Goal: Task Accomplishment & Management: Manage account settings

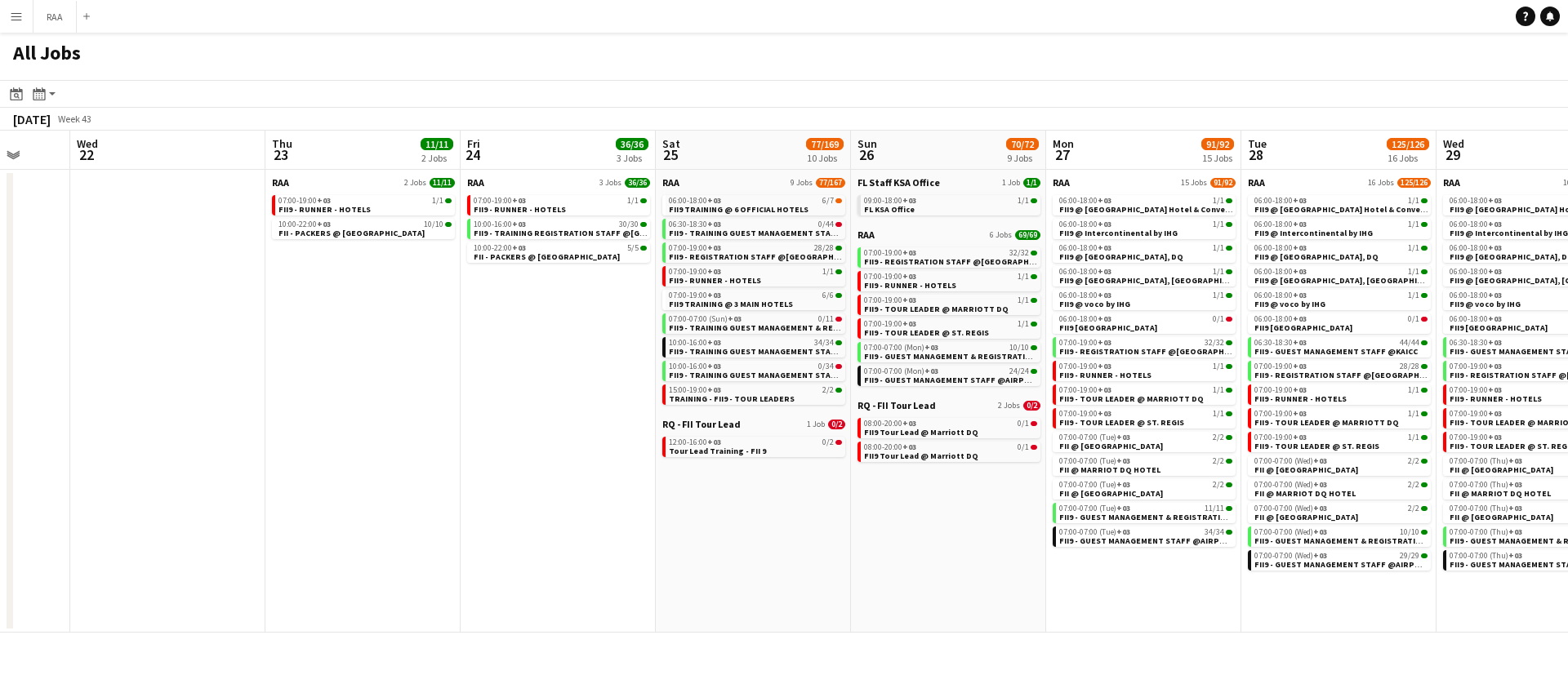
scroll to position [0, 519]
click at [966, 253] on div "07:00-19:00 +03 32/32" at bounding box center [947, 253] width 173 height 8
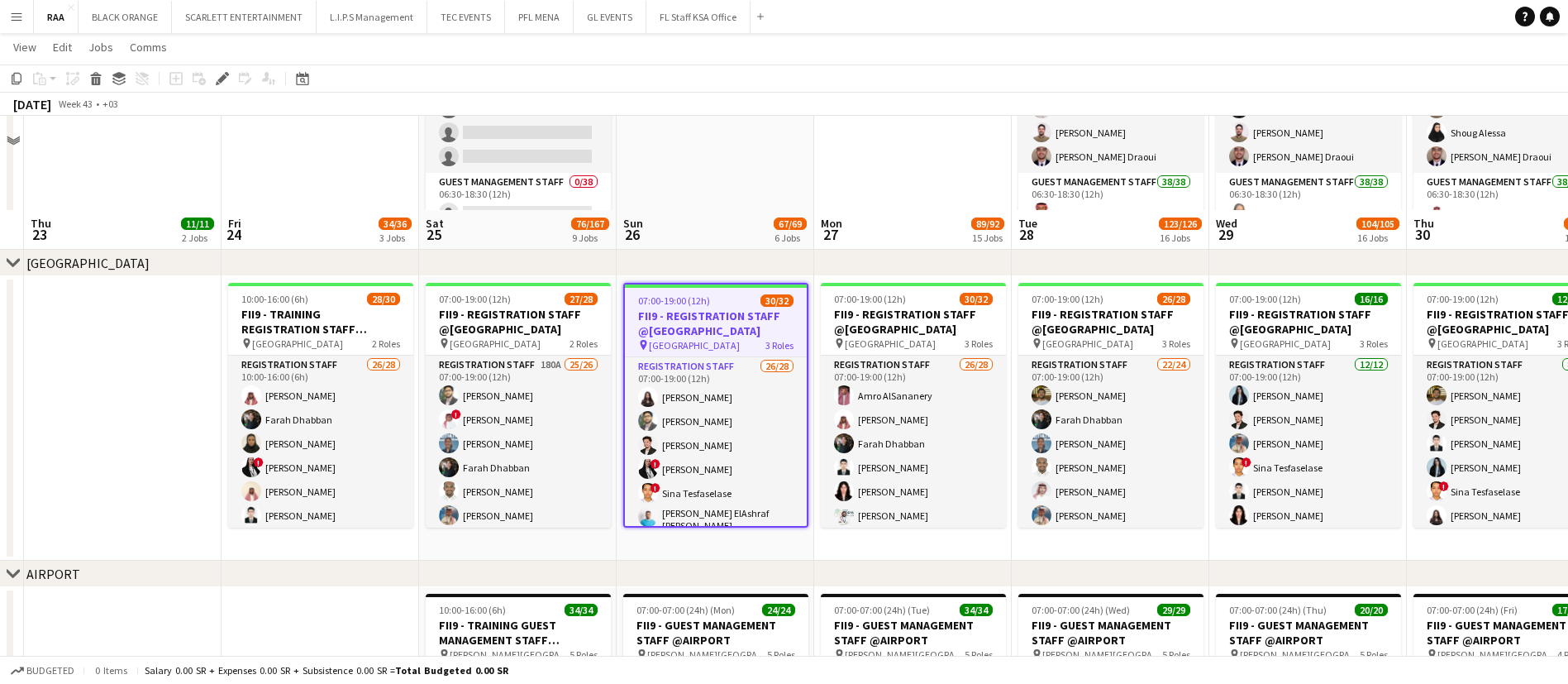
scroll to position [468, 0]
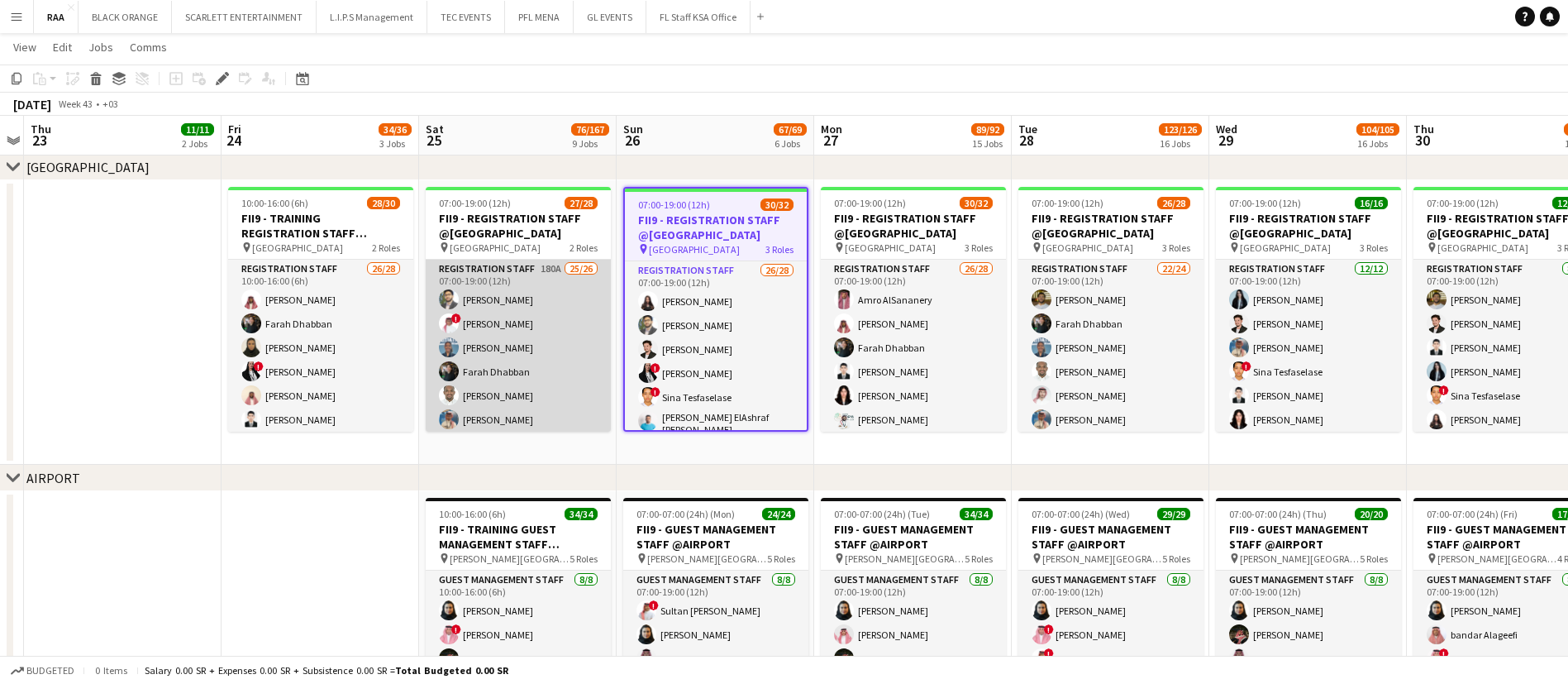
click at [520, 331] on app-card-role "Registration Staff 180A 25/26 07:00-19:00 (12h) [PERSON_NAME] ! [PERSON_NAME] E…" at bounding box center [518, 590] width 186 height 661
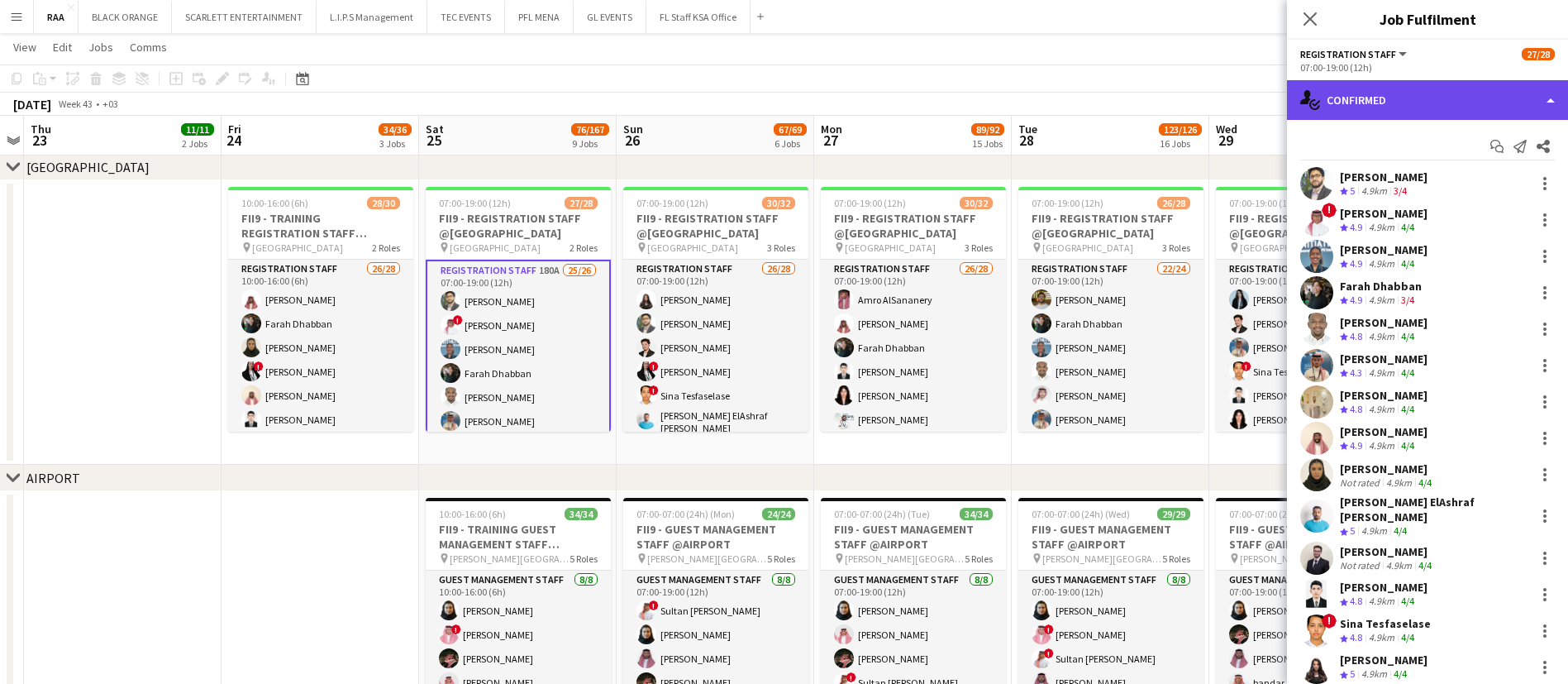
click at [1400, 86] on div "single-neutral-actions-check-2 Confirmed" at bounding box center [1428, 100] width 281 height 40
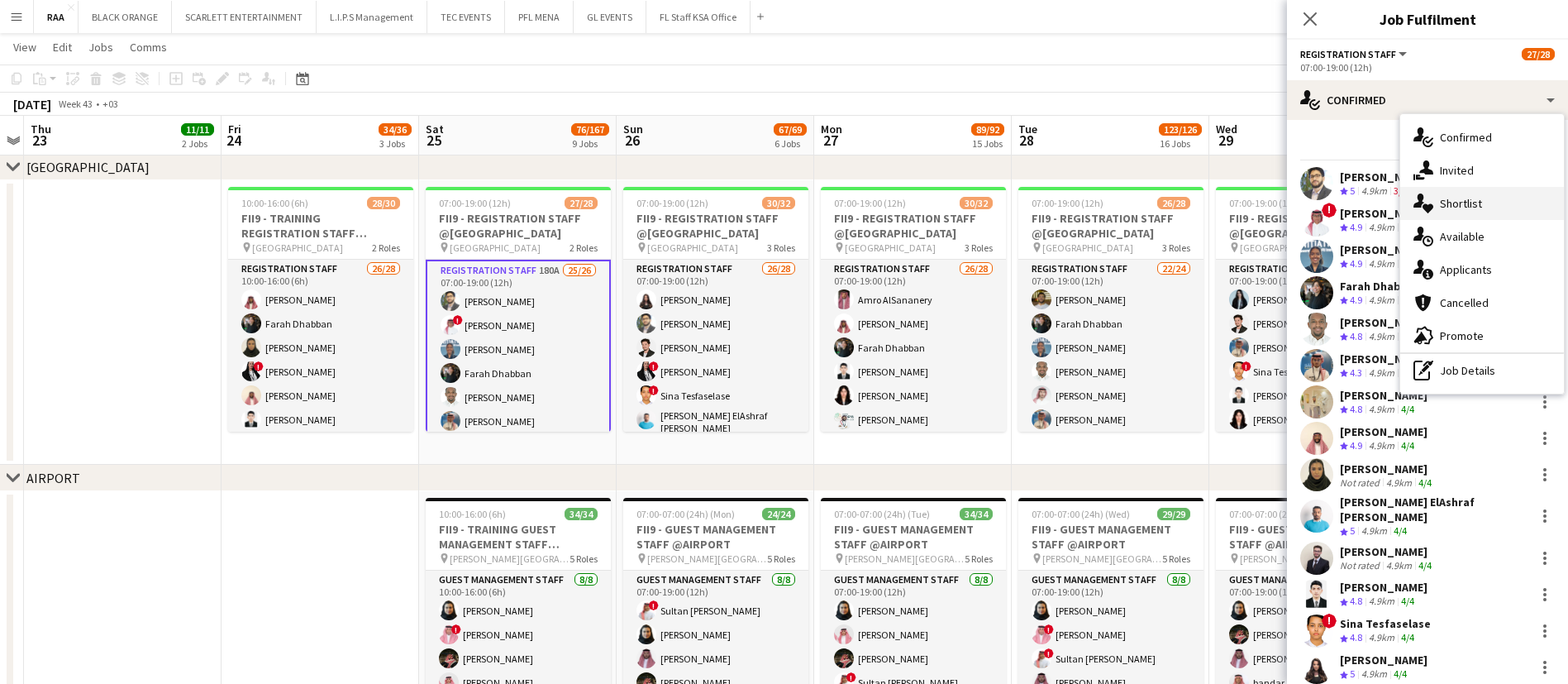
click at [1496, 205] on div "single-neutral-actions-heart Shortlist" at bounding box center [1482, 203] width 163 height 33
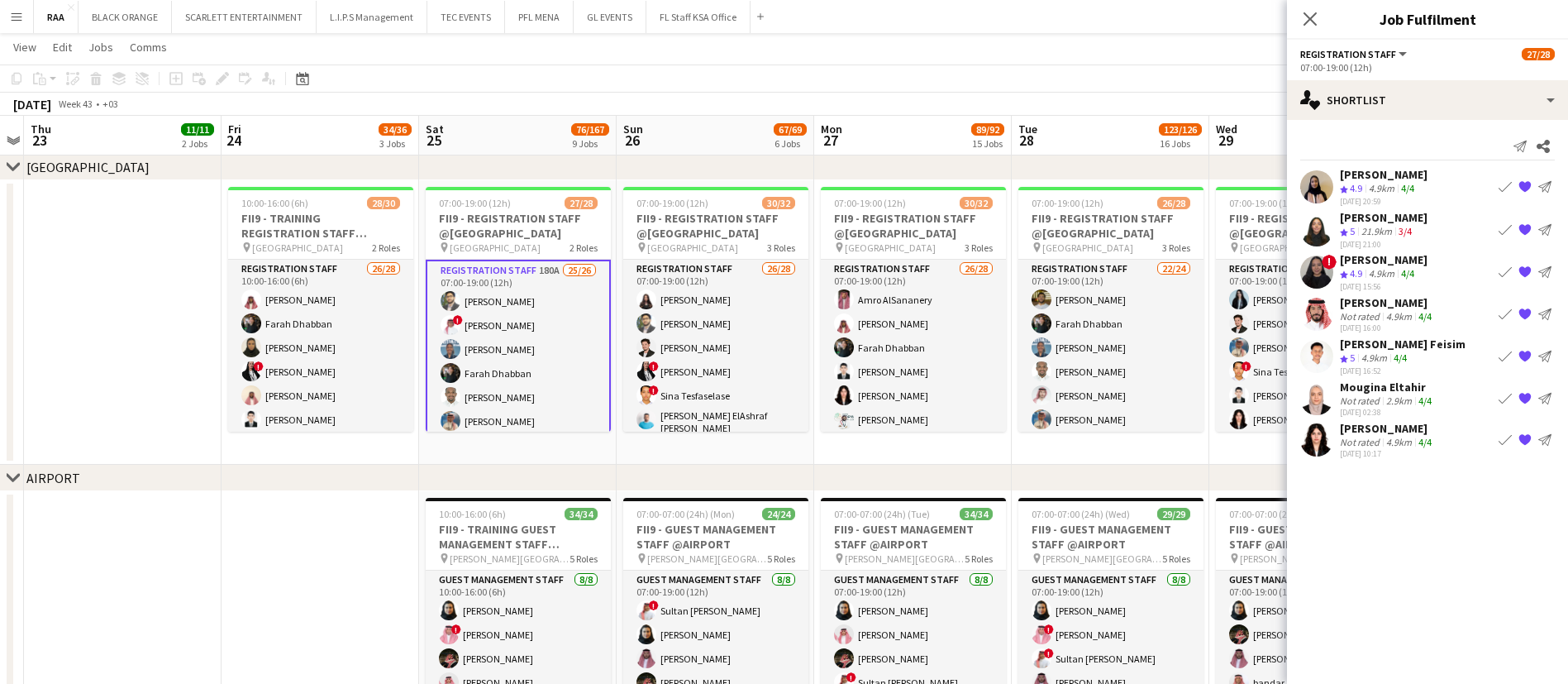
click at [1408, 310] on div "4.9km" at bounding box center [1399, 316] width 32 height 13
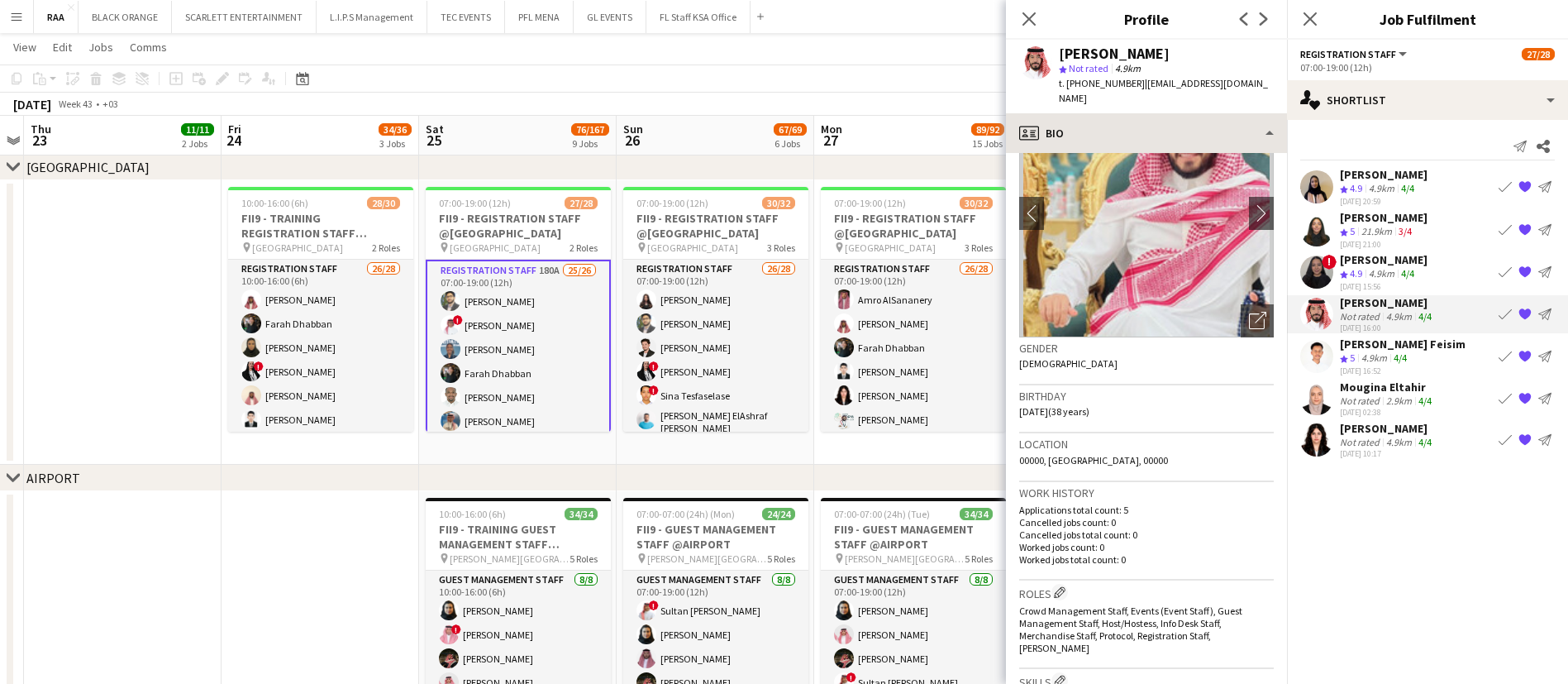
scroll to position [70, 0]
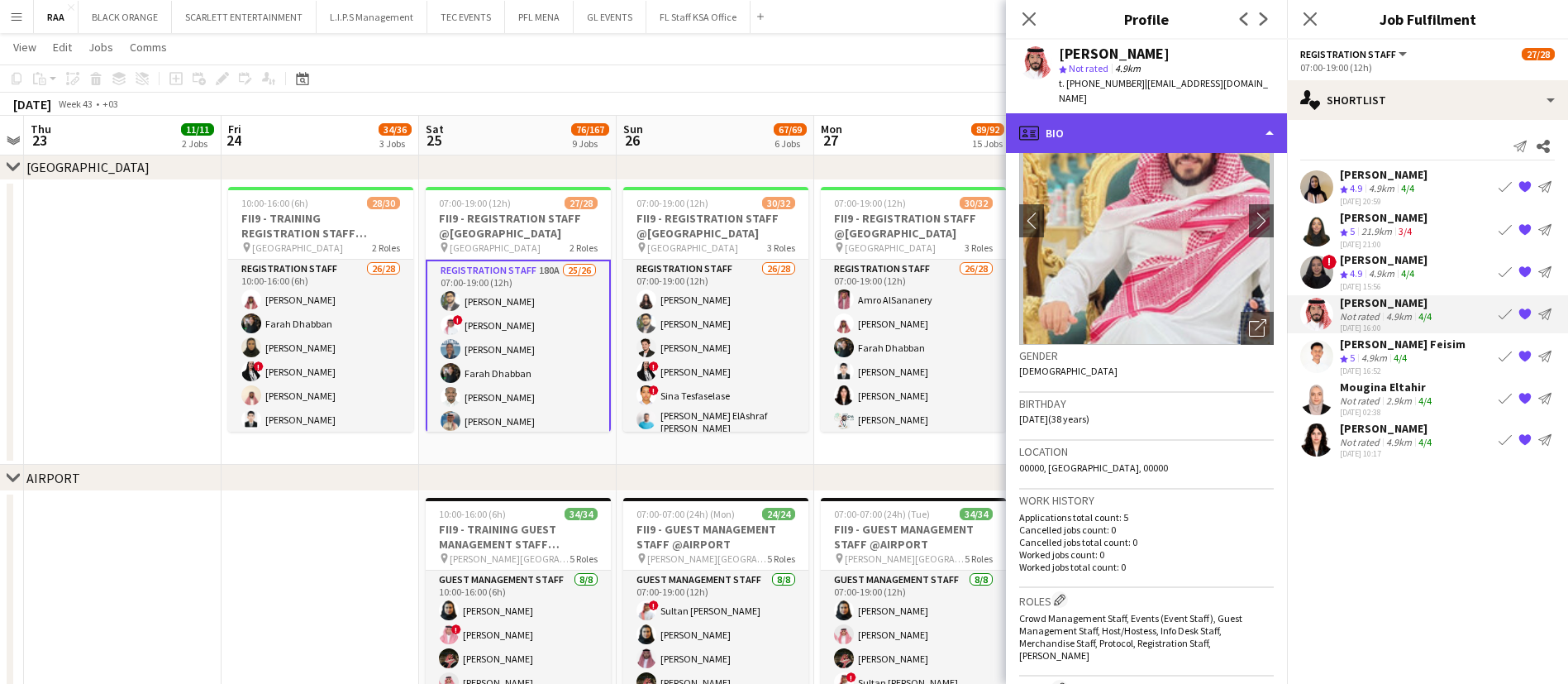
click at [1172, 125] on div "profile Bio" at bounding box center [1147, 133] width 281 height 40
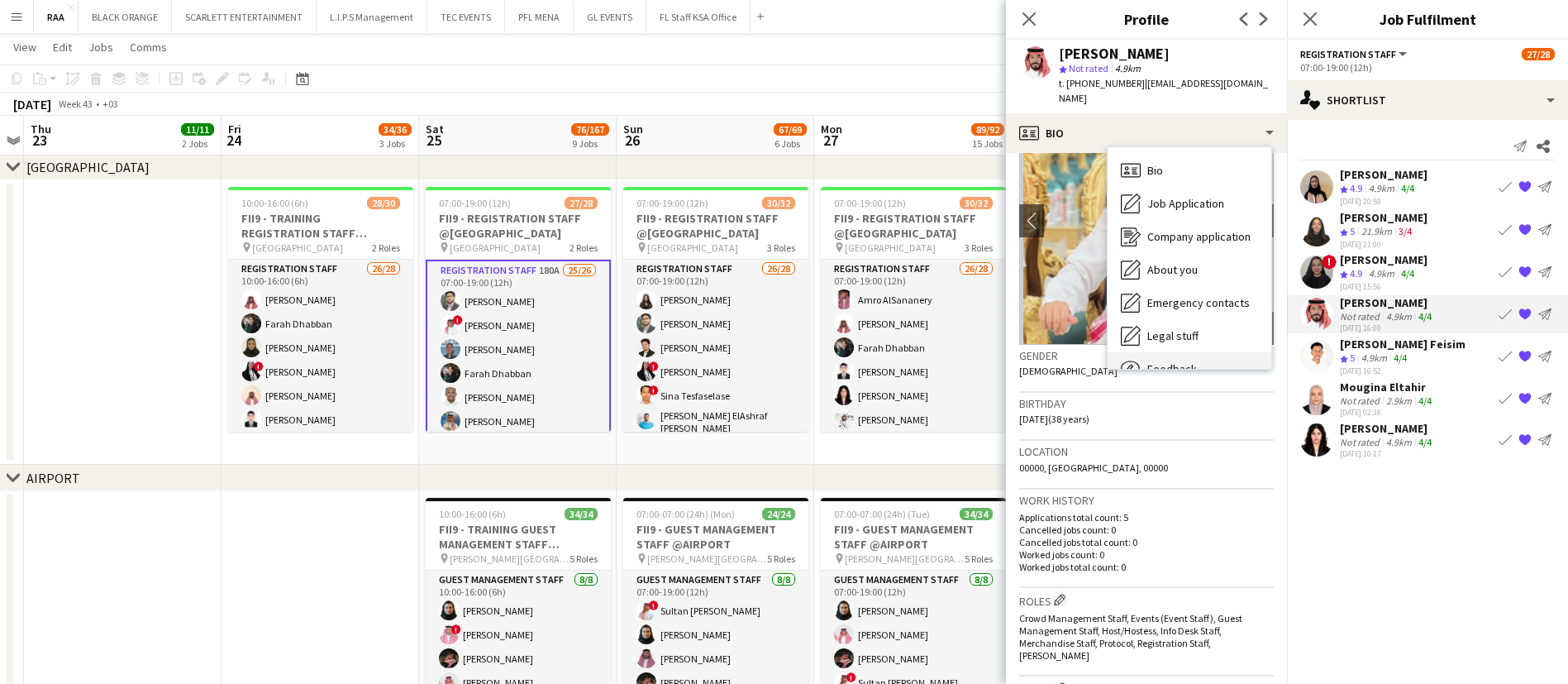
click at [1205, 353] on div "Feedback Feedback" at bounding box center [1189, 369] width 163 height 33
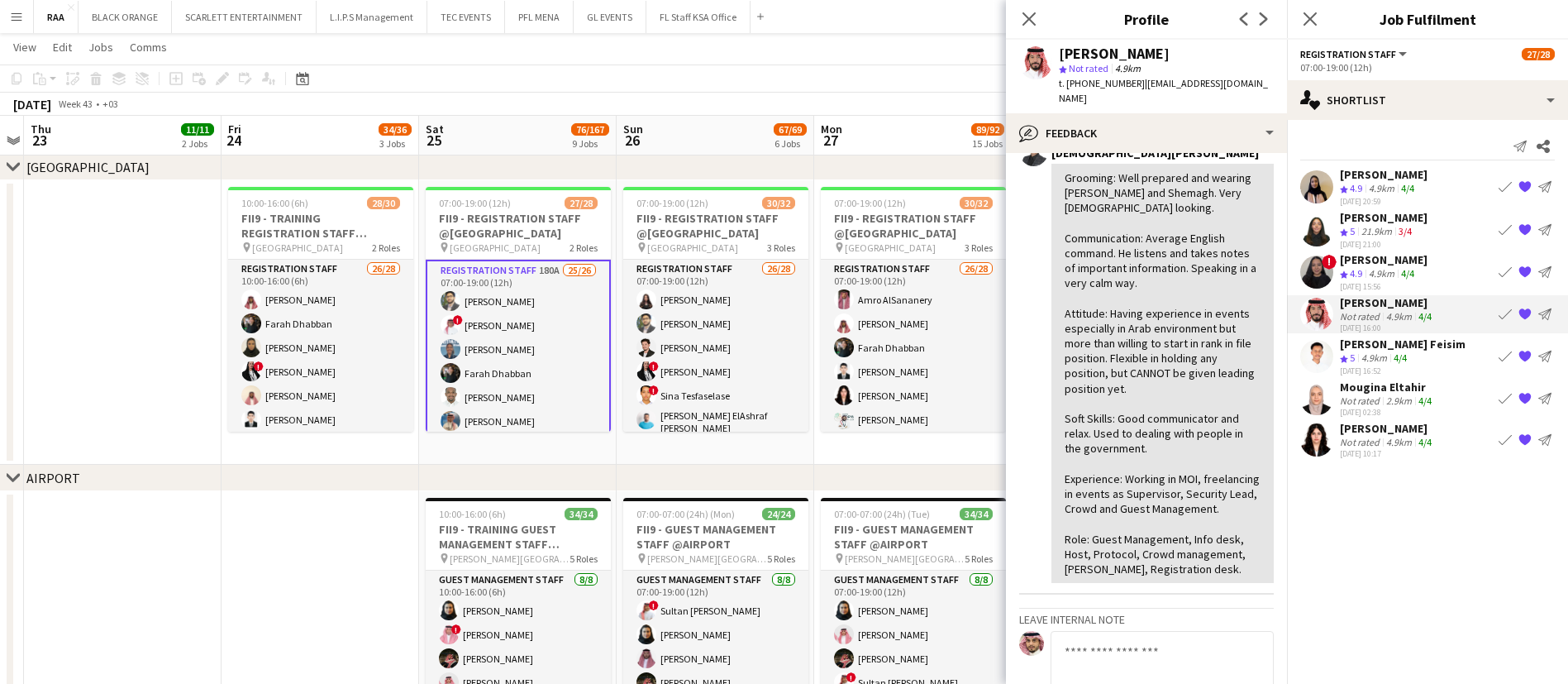
scroll to position [116, 0]
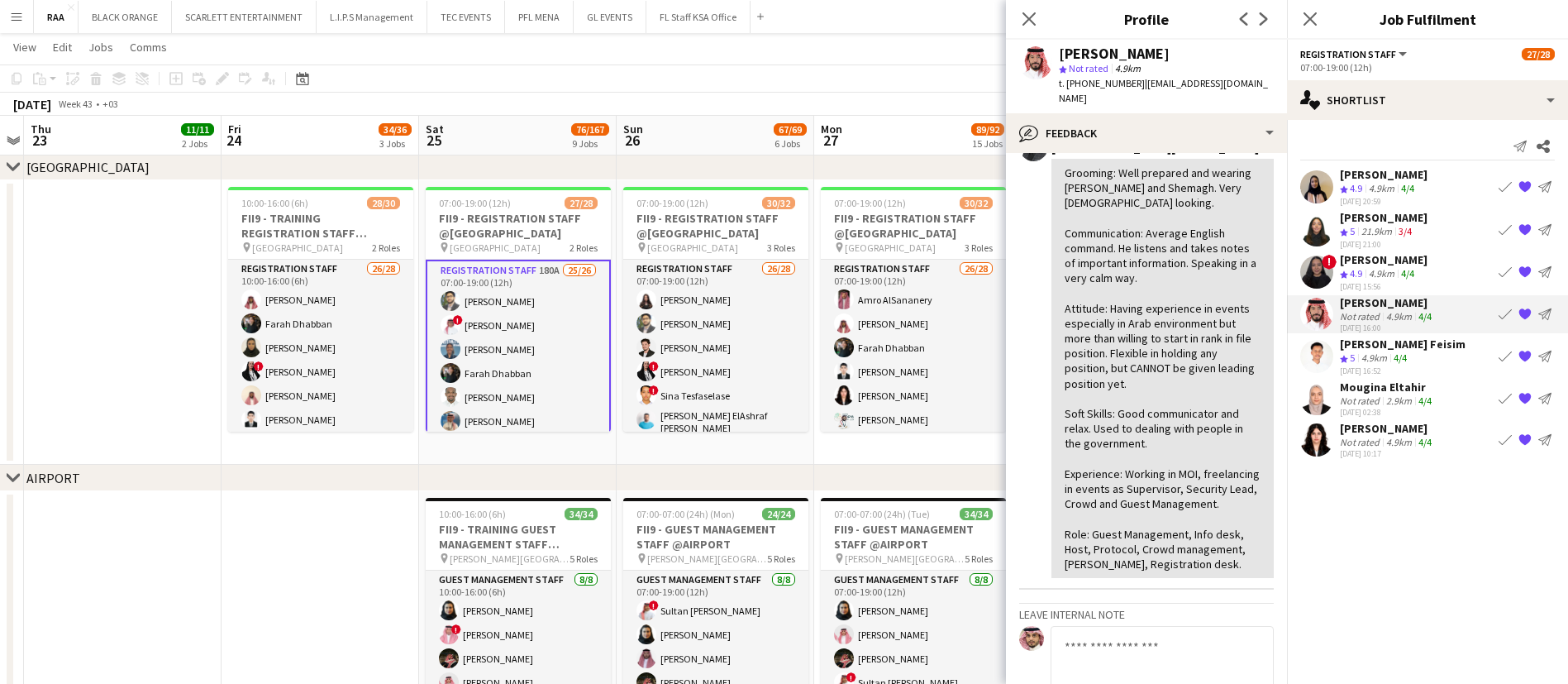
click at [1159, 141] on div "[DATE] – INTERNAL NOTE [DEMOGRAPHIC_DATA][PERSON_NAME] Grooming: Well prepared …" at bounding box center [1162, 346] width 223 height 466
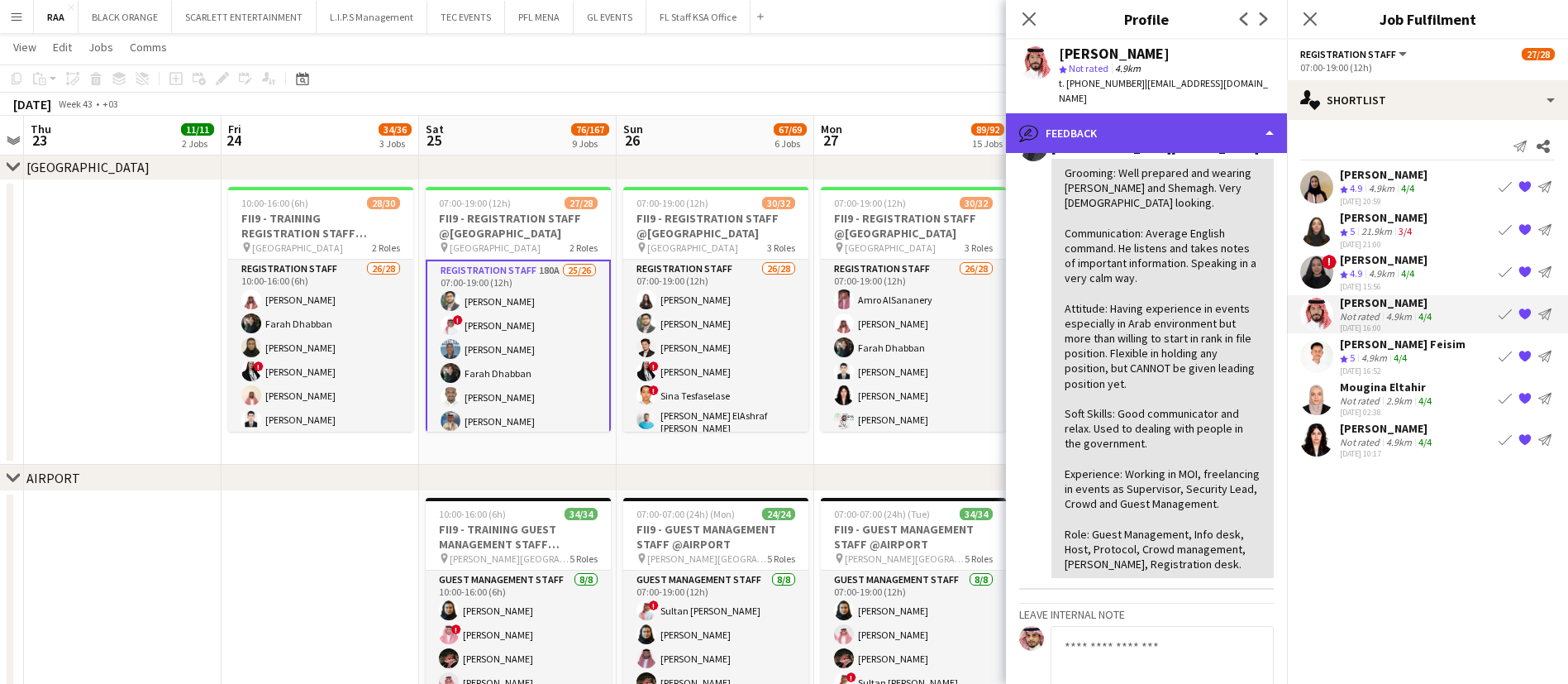
click at [1157, 120] on div "bubble-pencil Feedback" at bounding box center [1147, 133] width 281 height 40
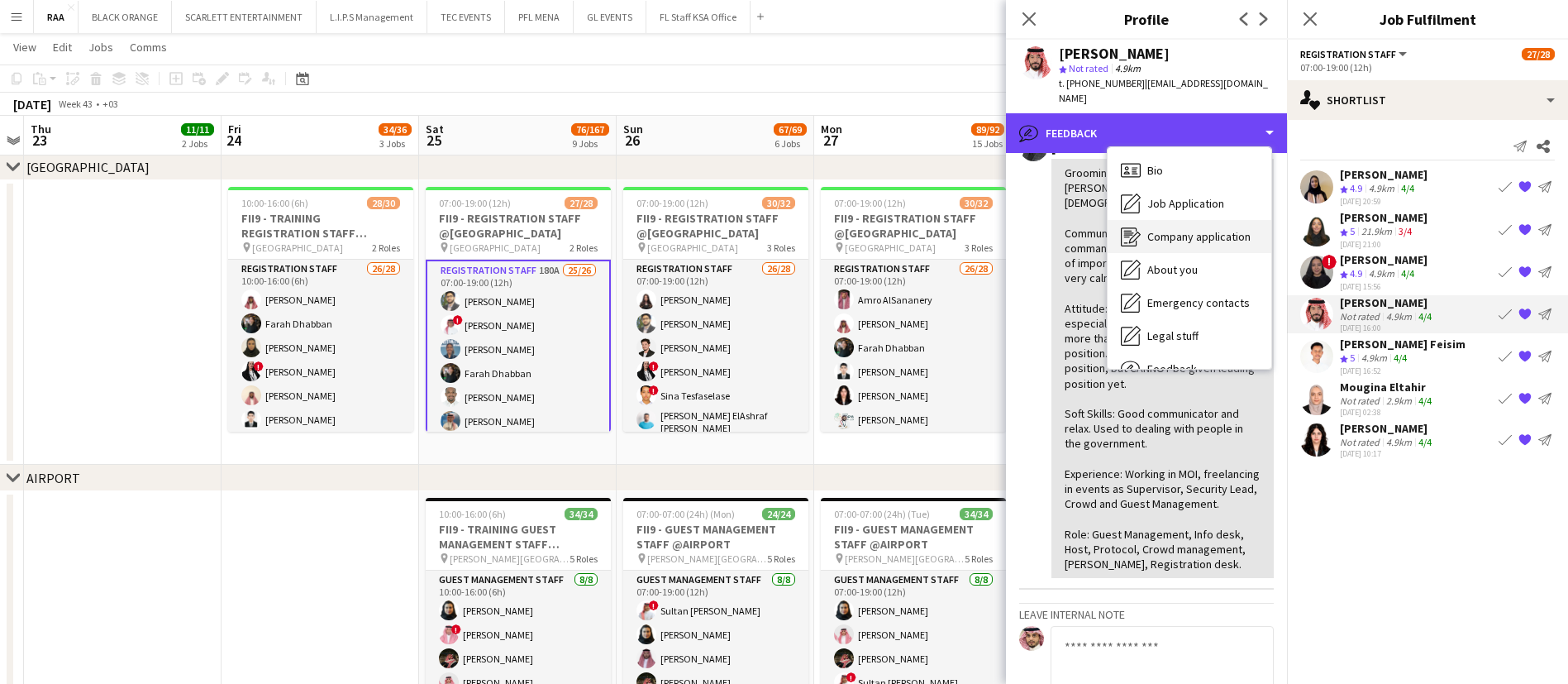
scroll to position [56, 0]
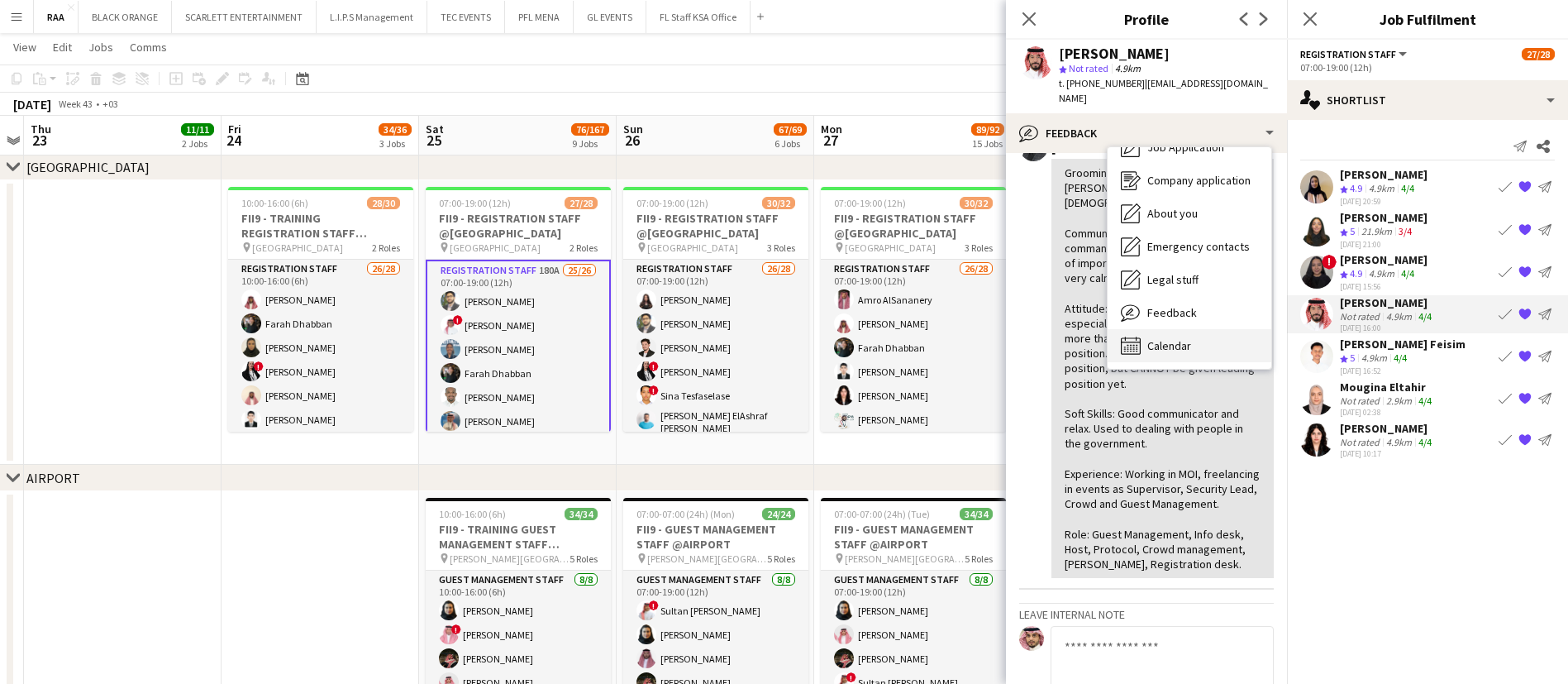
click at [1190, 338] on span "Calendar" at bounding box center [1170, 346] width 44 height 15
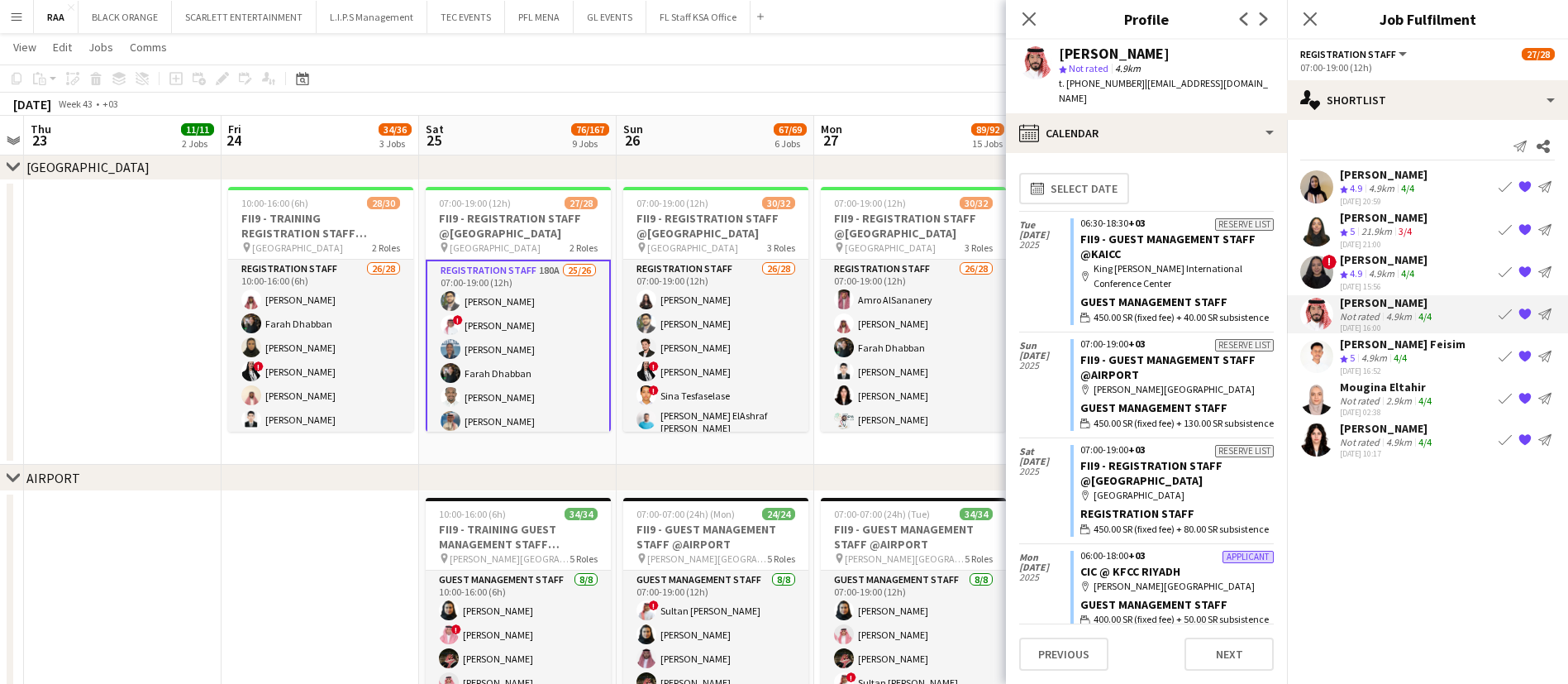
click at [15, 19] on app-icon "Menu" at bounding box center [17, 17] width 14 height 14
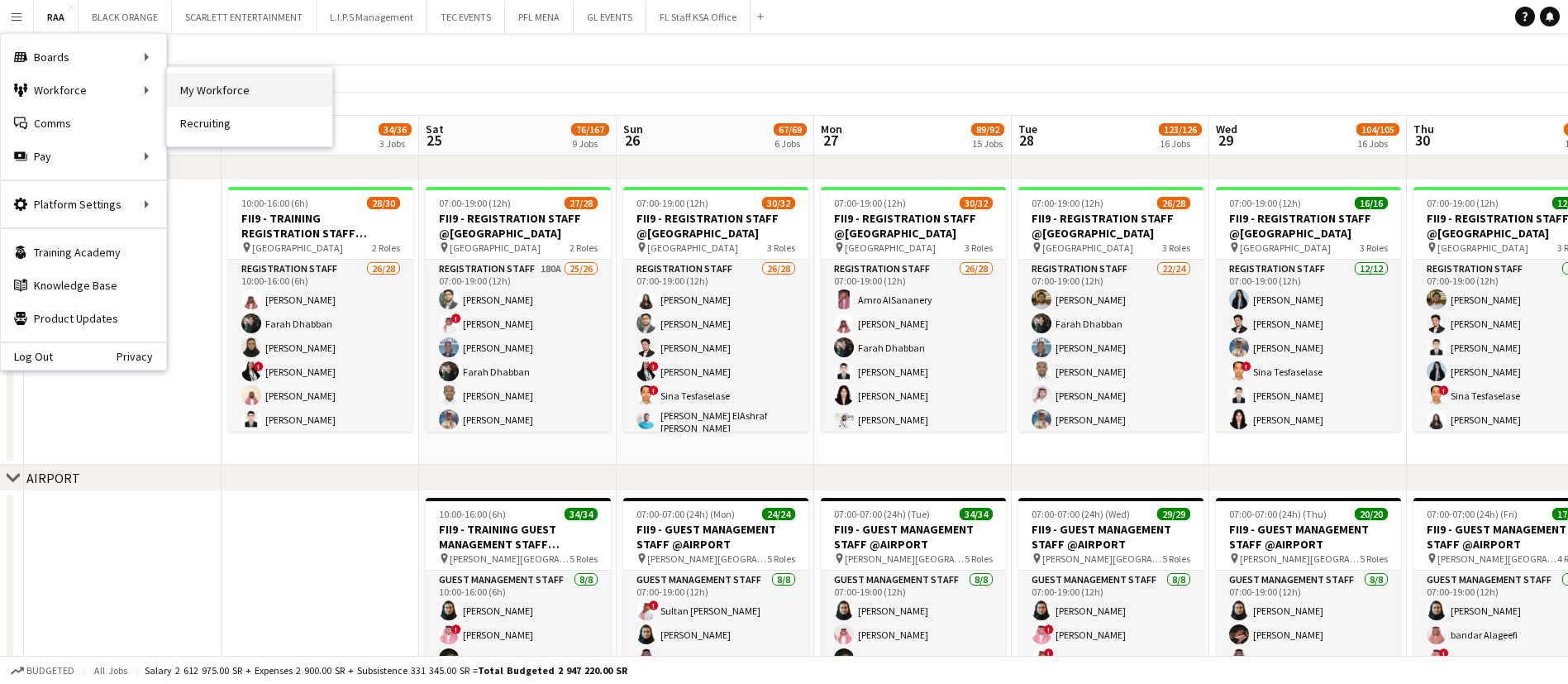
click at [208, 94] on link "My Workforce" at bounding box center [249, 90] width 165 height 33
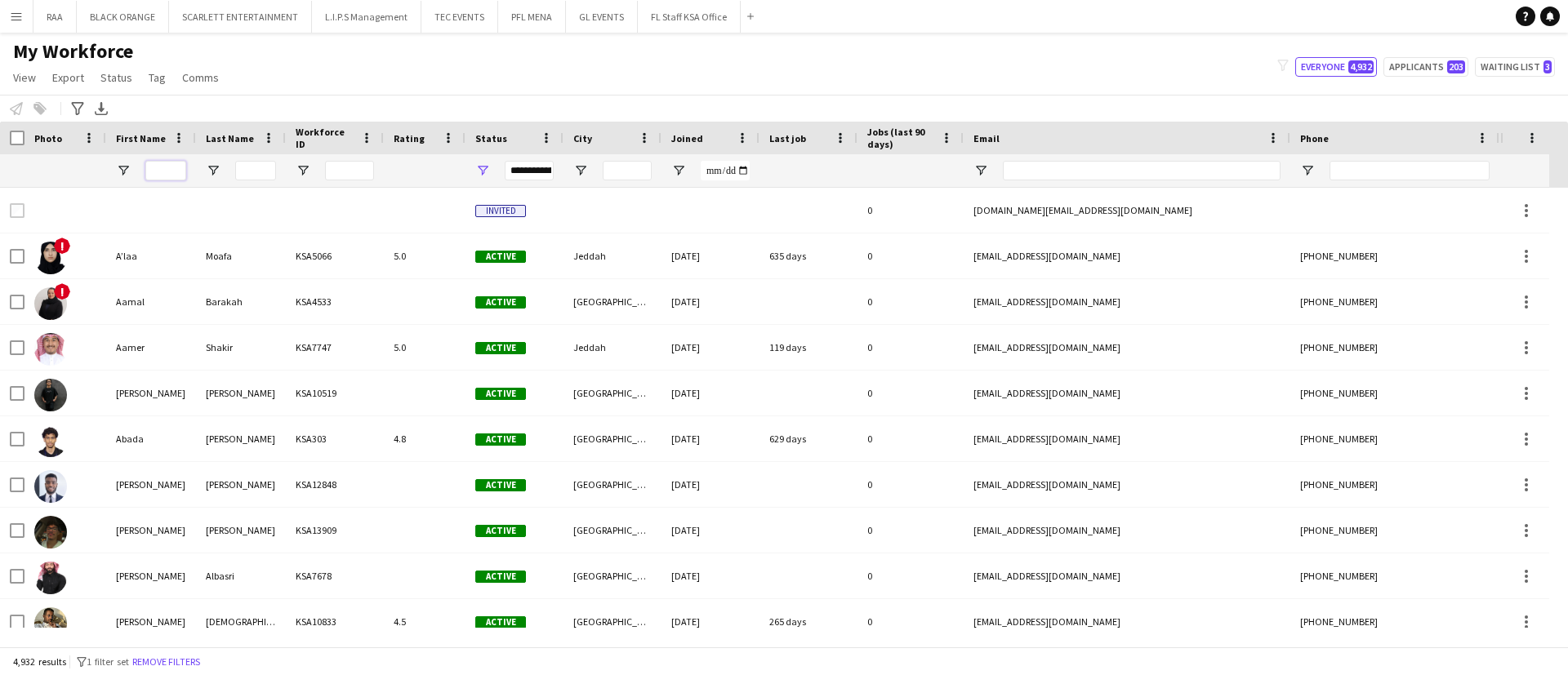
click at [167, 171] on input "First Name Filter Input" at bounding box center [166, 170] width 41 height 19
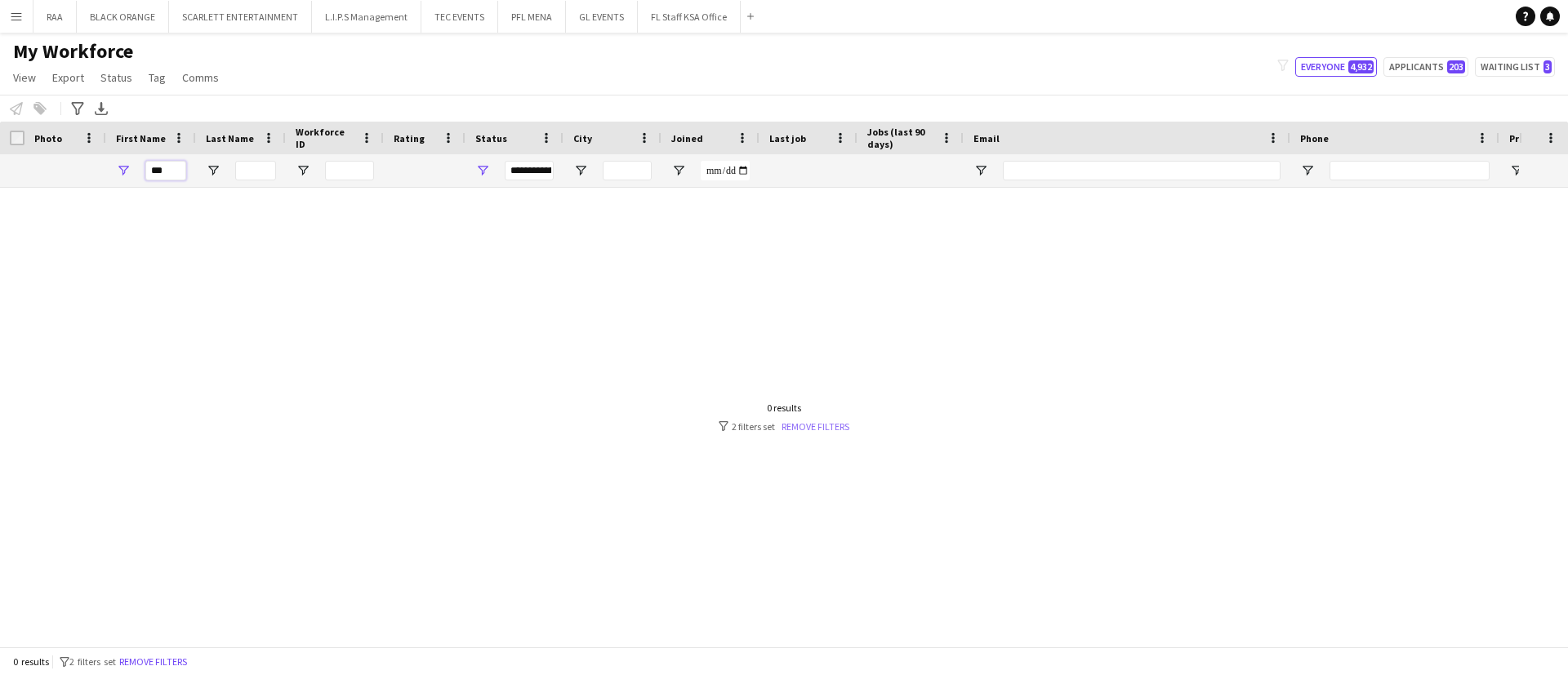
type input "***"
click at [822, 422] on link "Remove filters" at bounding box center [815, 427] width 68 height 13
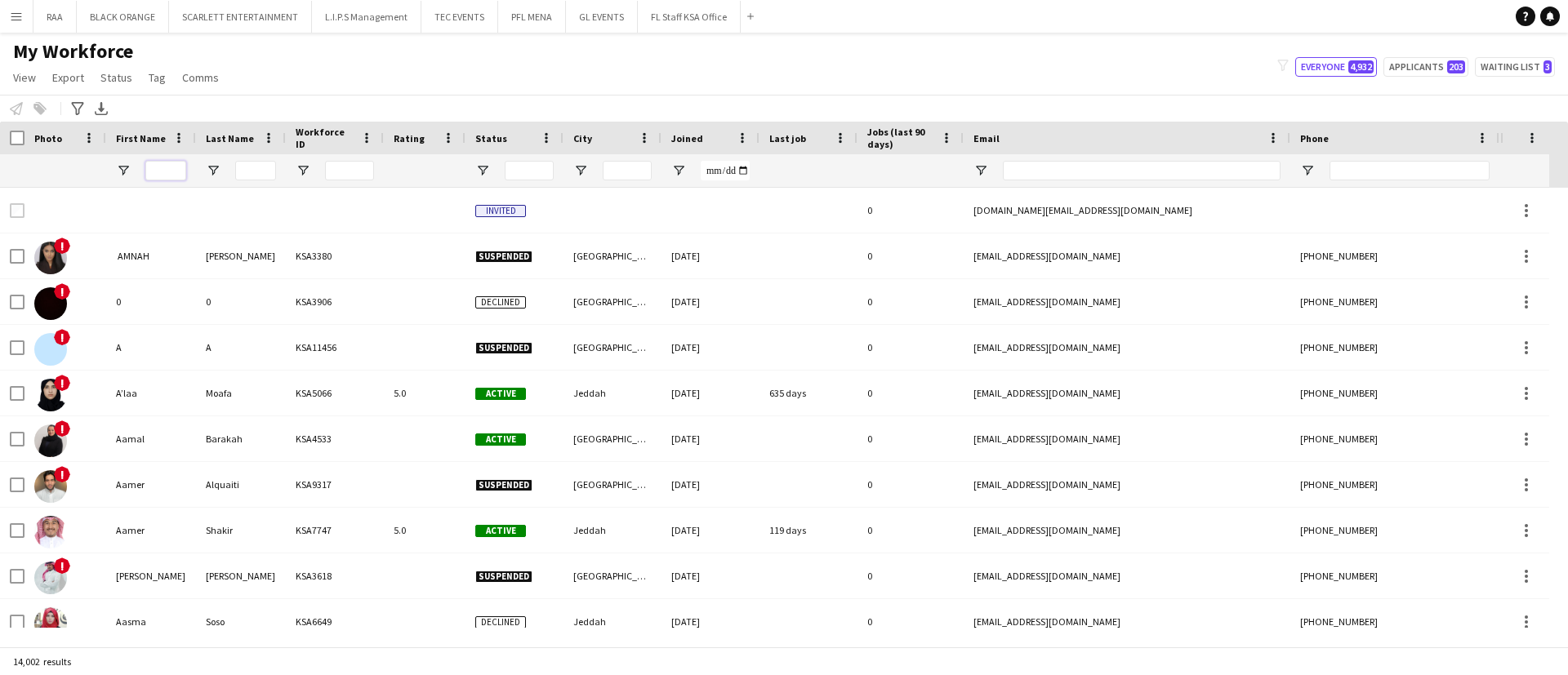
click at [173, 171] on input "First Name Filter Input" at bounding box center [166, 170] width 41 height 19
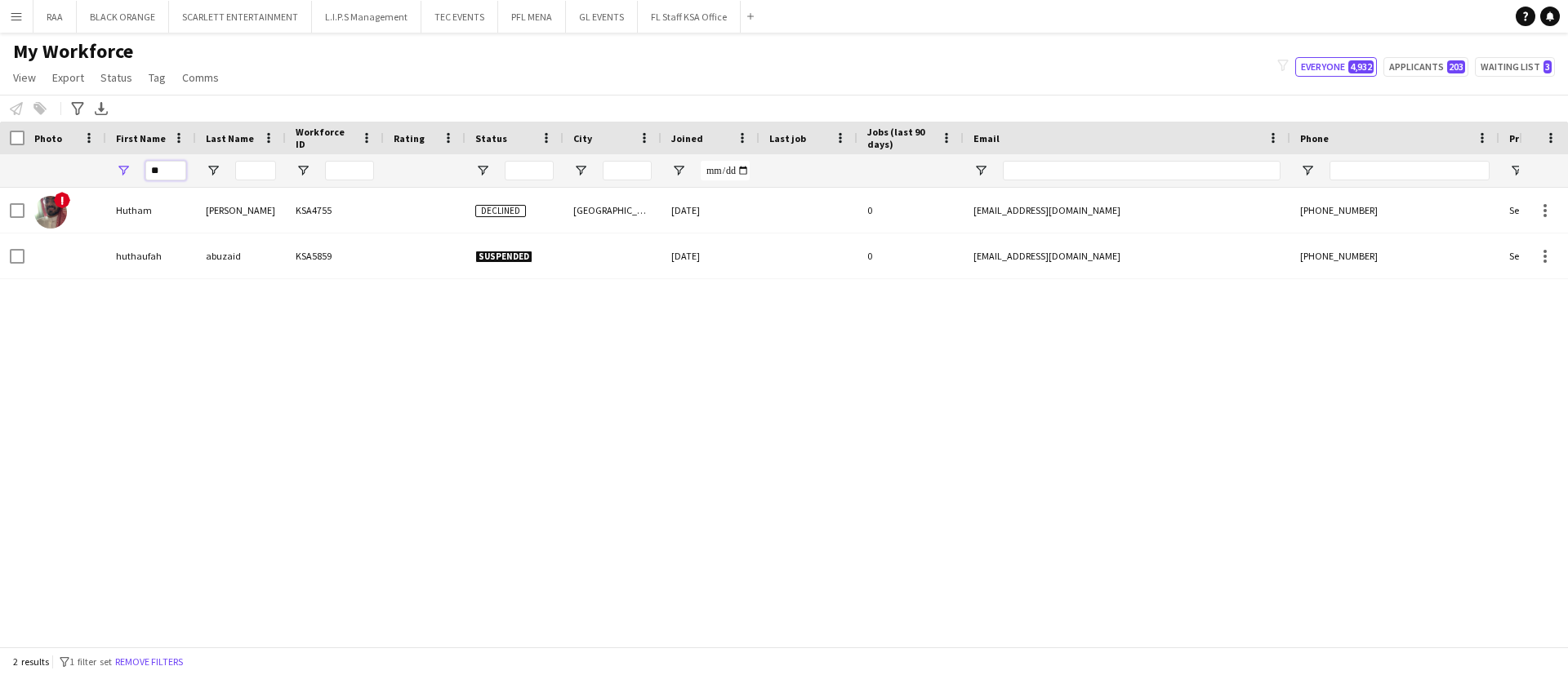
type input "*"
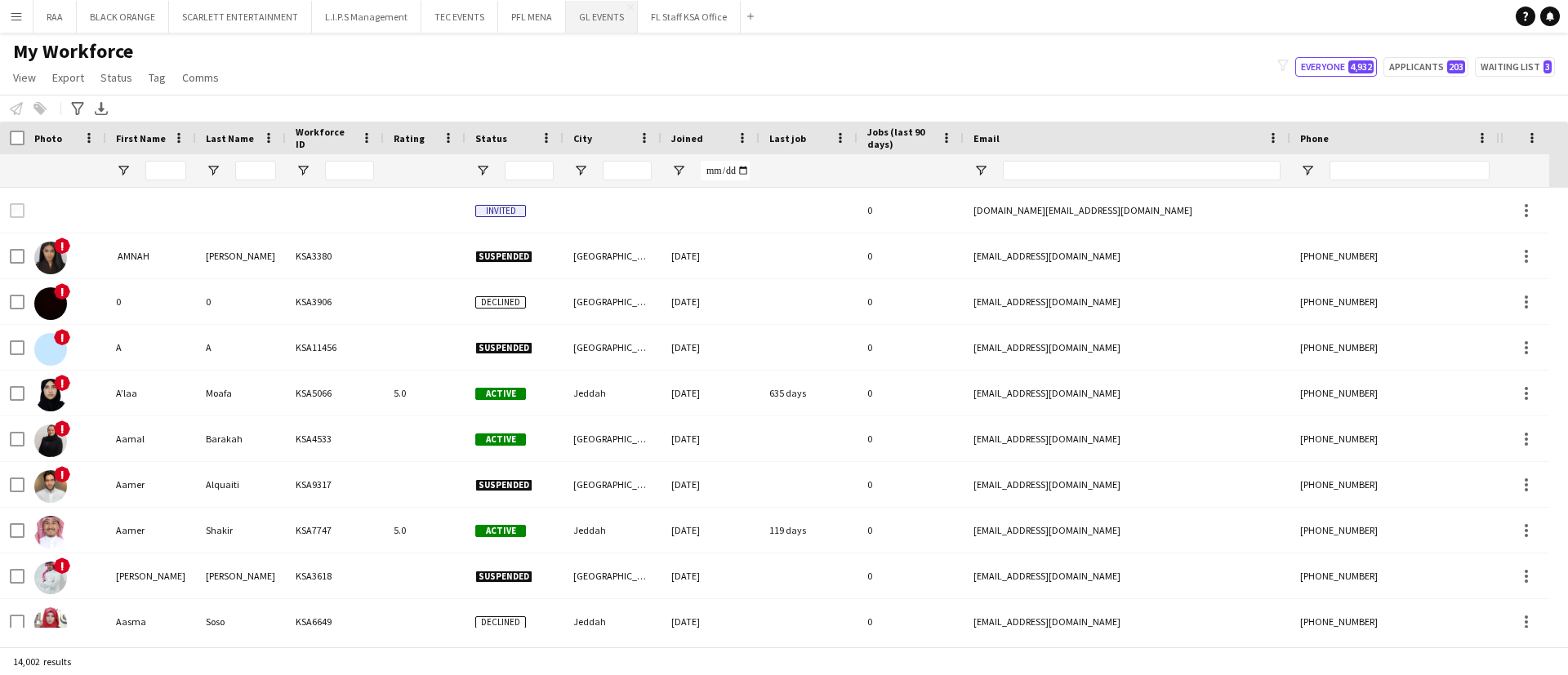
click at [585, 14] on button "GL EVENTS Close" at bounding box center [602, 17] width 72 height 32
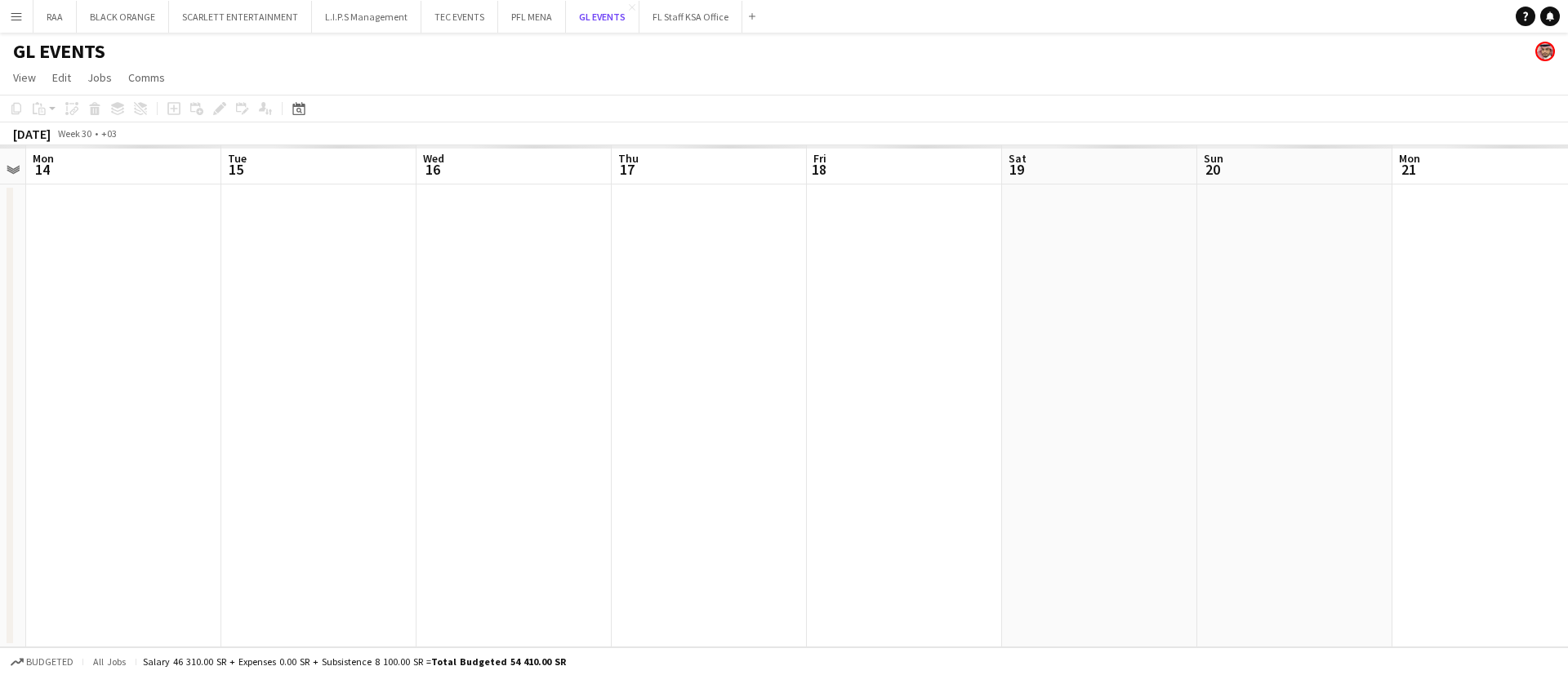
scroll to position [0, 371]
click at [309, 107] on div "Date picker [DATE] [DATE] [DATE] M [DATE] T [DATE] W [DATE] T [DATE] F [DATE] S…" at bounding box center [294, 108] width 37 height 19
click at [302, 108] on icon "Date picker" at bounding box center [299, 109] width 13 height 13
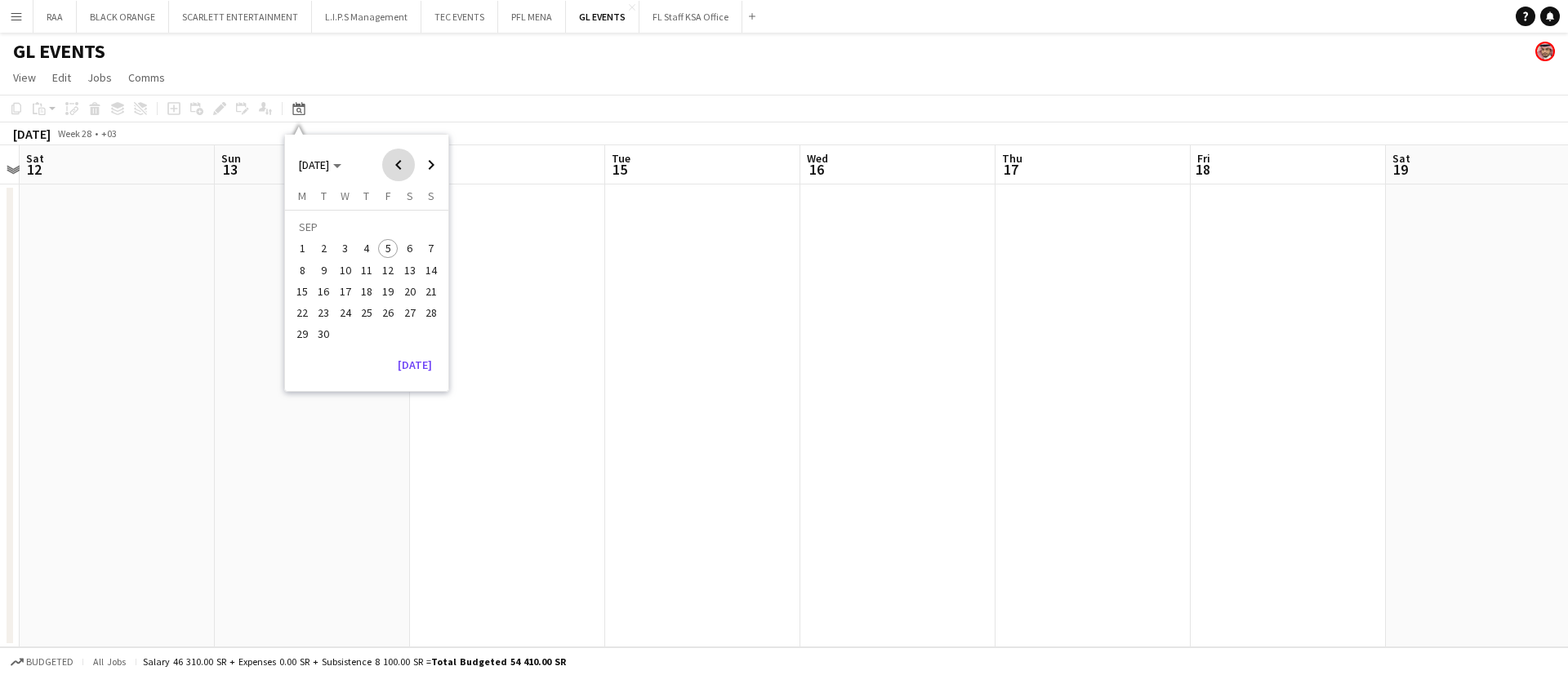
click at [397, 159] on span "Previous month" at bounding box center [398, 165] width 33 height 33
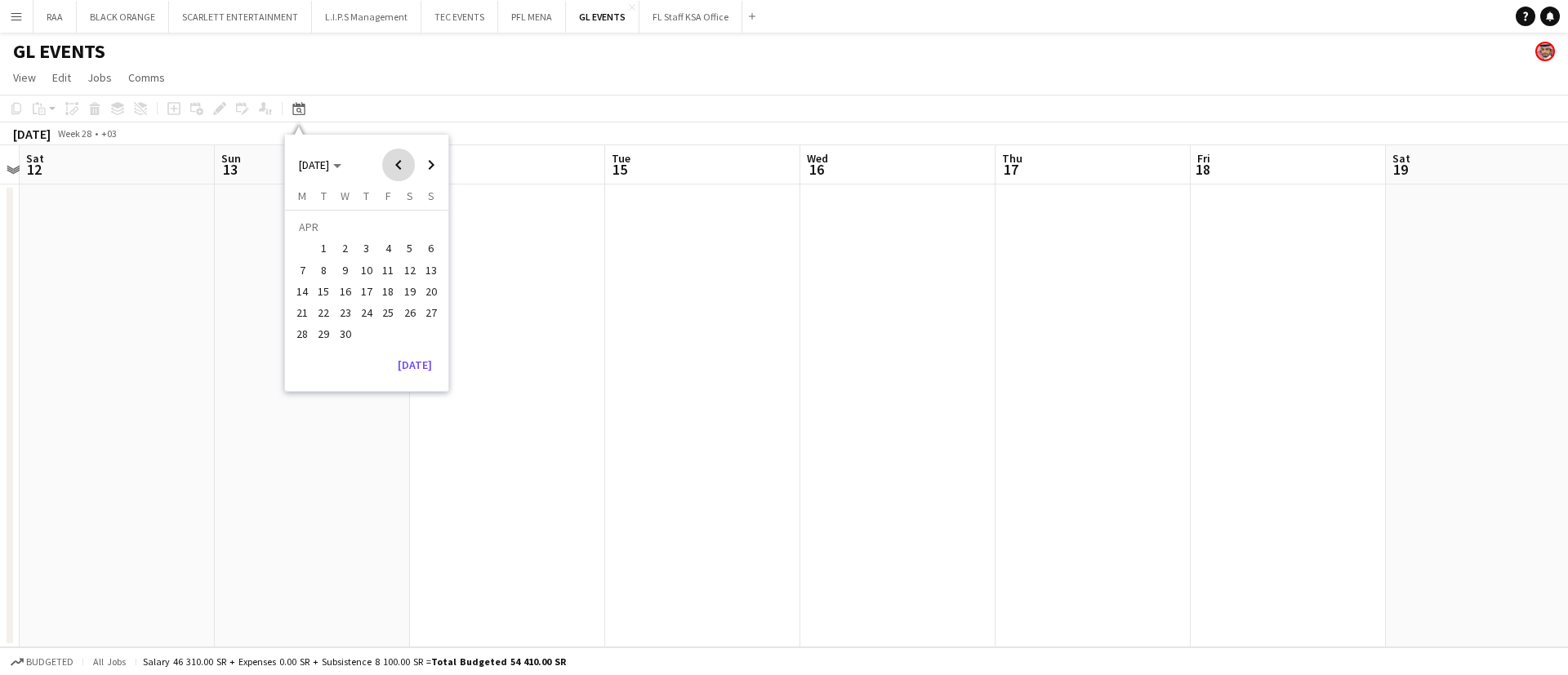
click at [397, 159] on span "Previous month" at bounding box center [398, 165] width 33 height 33
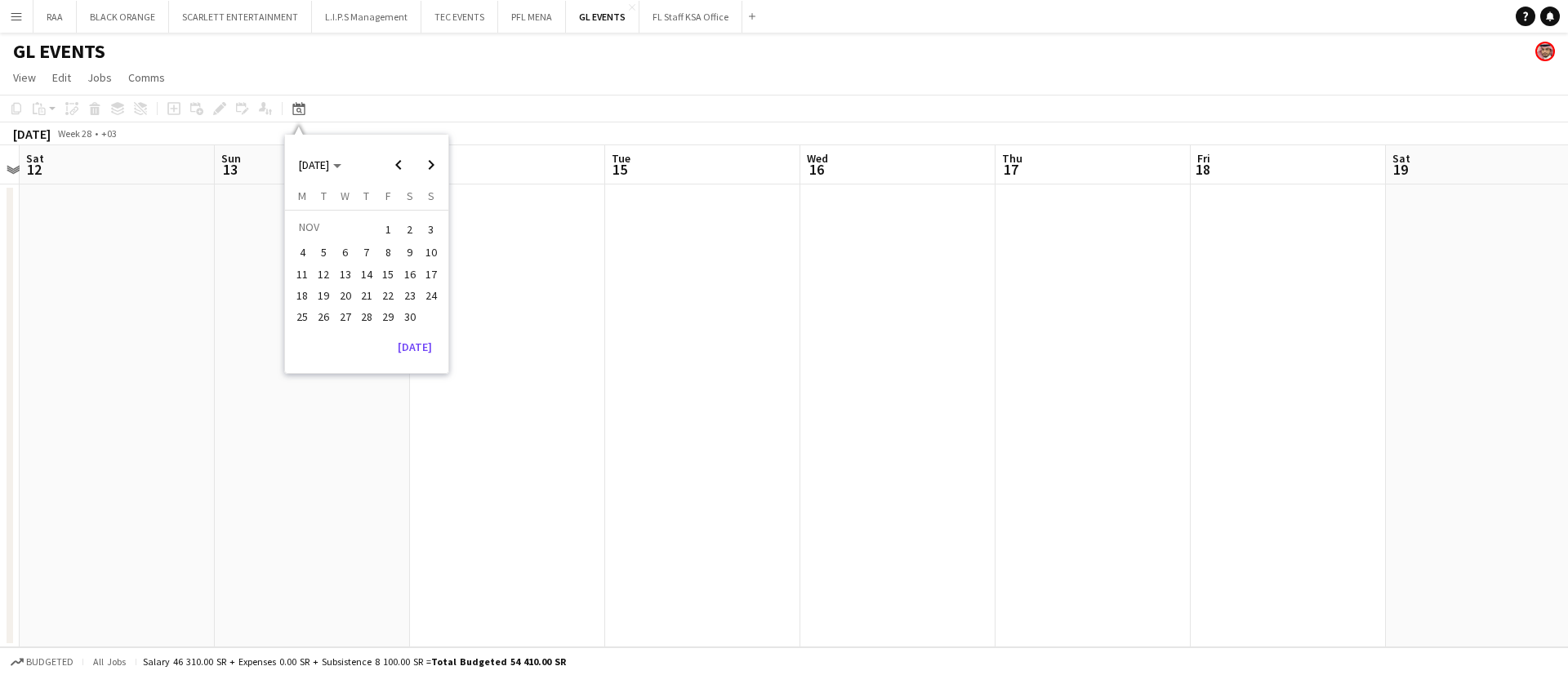
click at [382, 312] on span "29" at bounding box center [387, 316] width 19 height 19
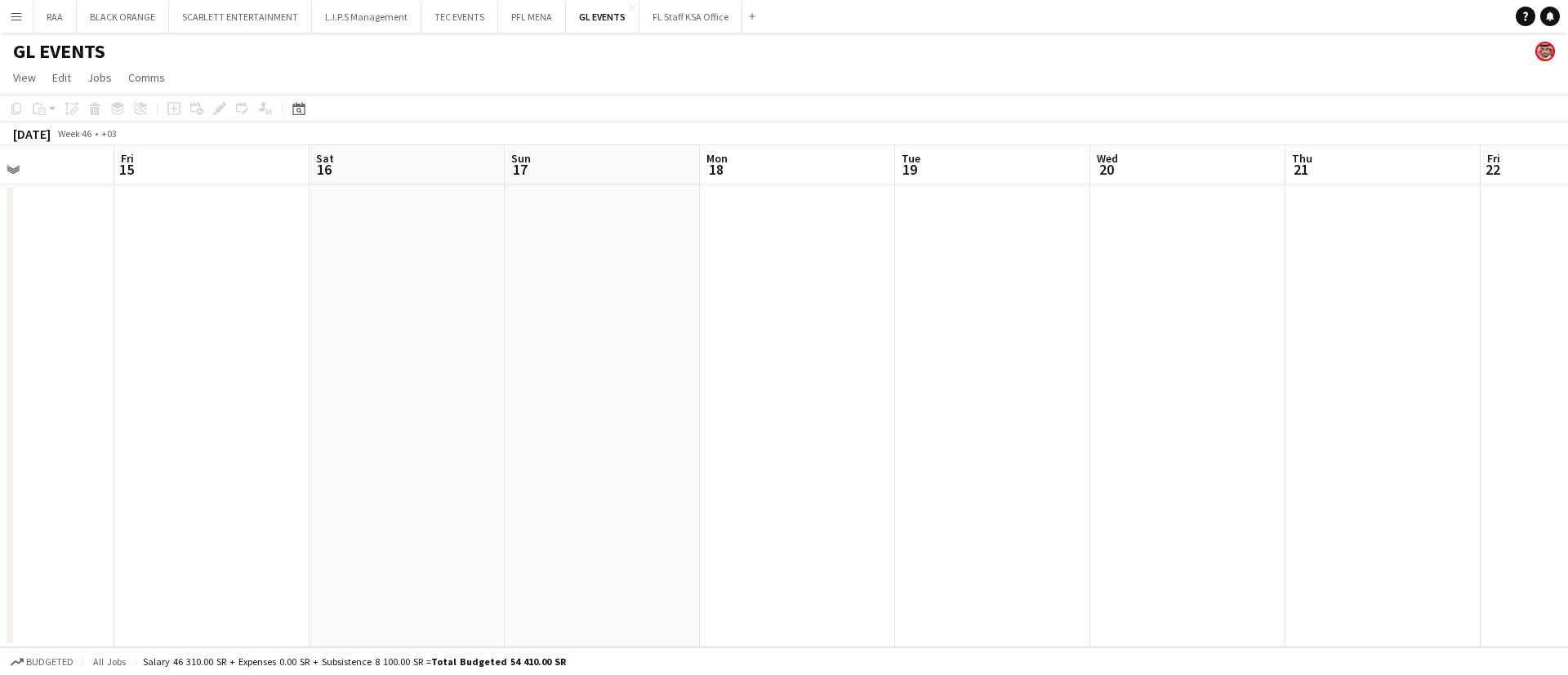
scroll to position [0, 470]
click at [11, 13] on app-icon "Menu" at bounding box center [17, 17] width 13 height 13
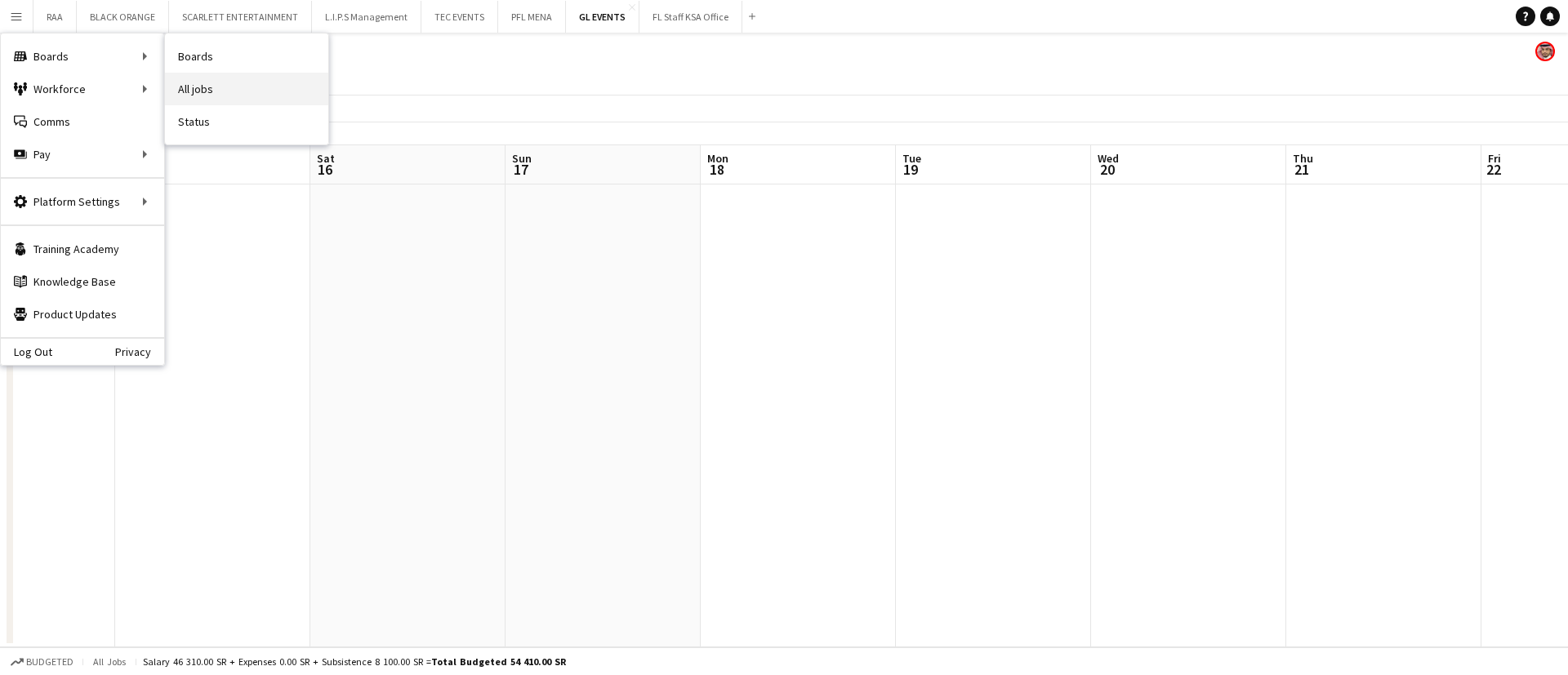
click at [238, 84] on link "All jobs" at bounding box center [246, 89] width 163 height 33
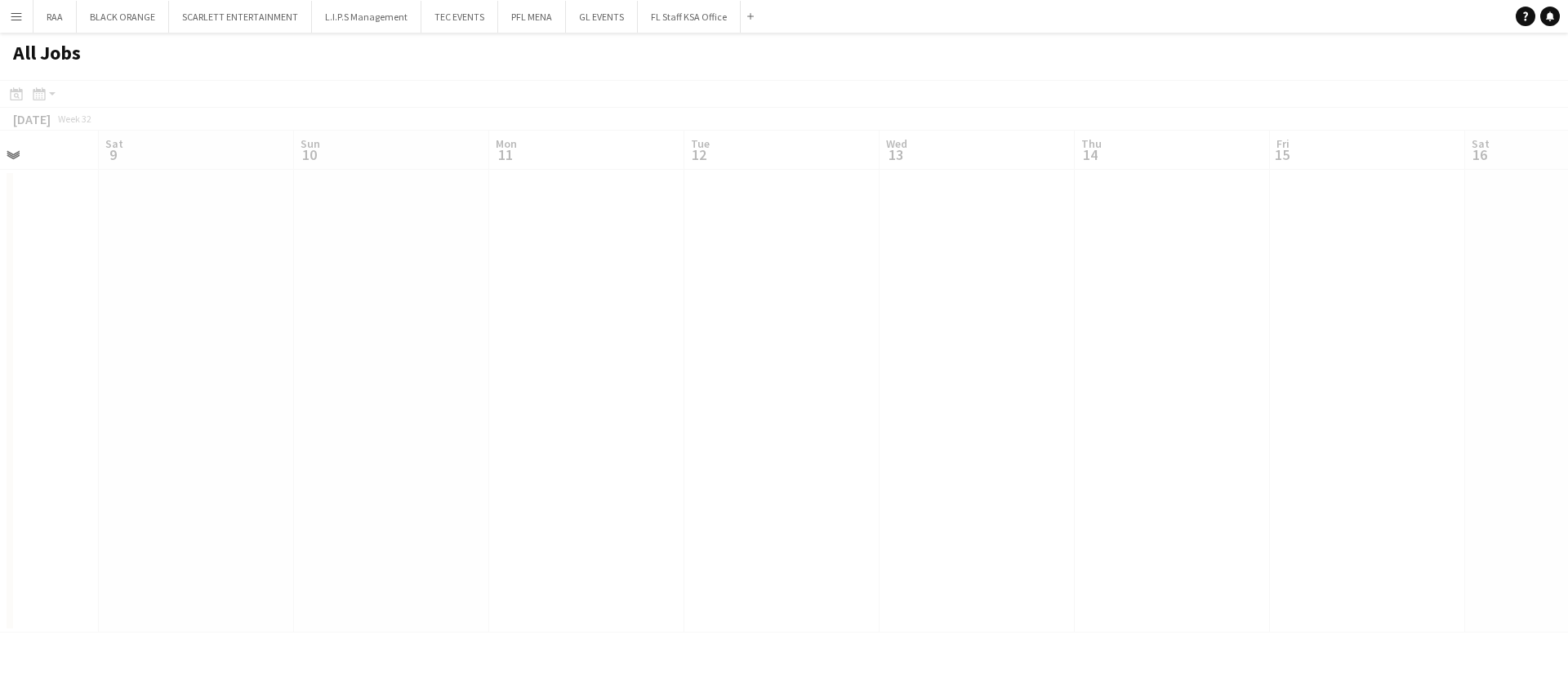
scroll to position [0, 487]
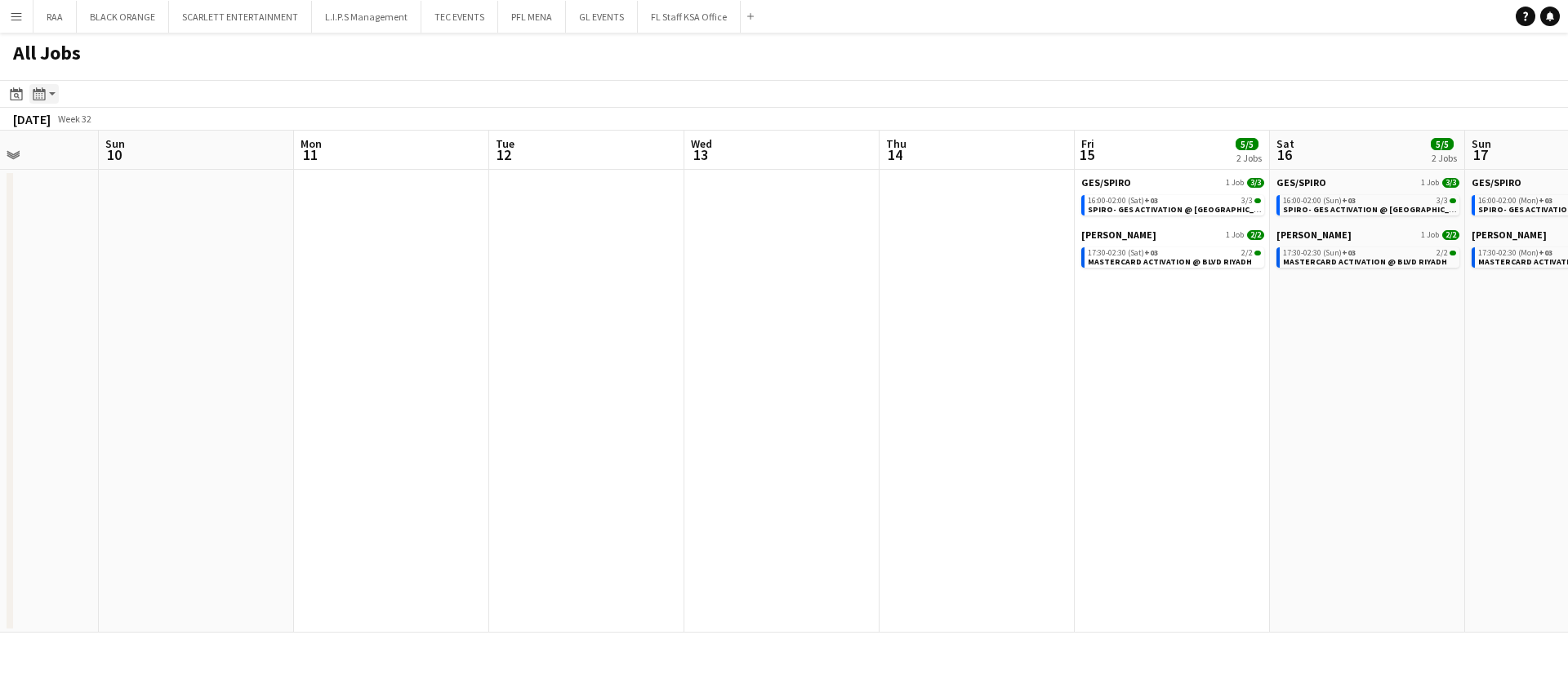
click at [32, 95] on div "Month view / Day view" at bounding box center [38, 94] width 19 height 19
click at [90, 187] on link "Month view" at bounding box center [88, 182] width 90 height 15
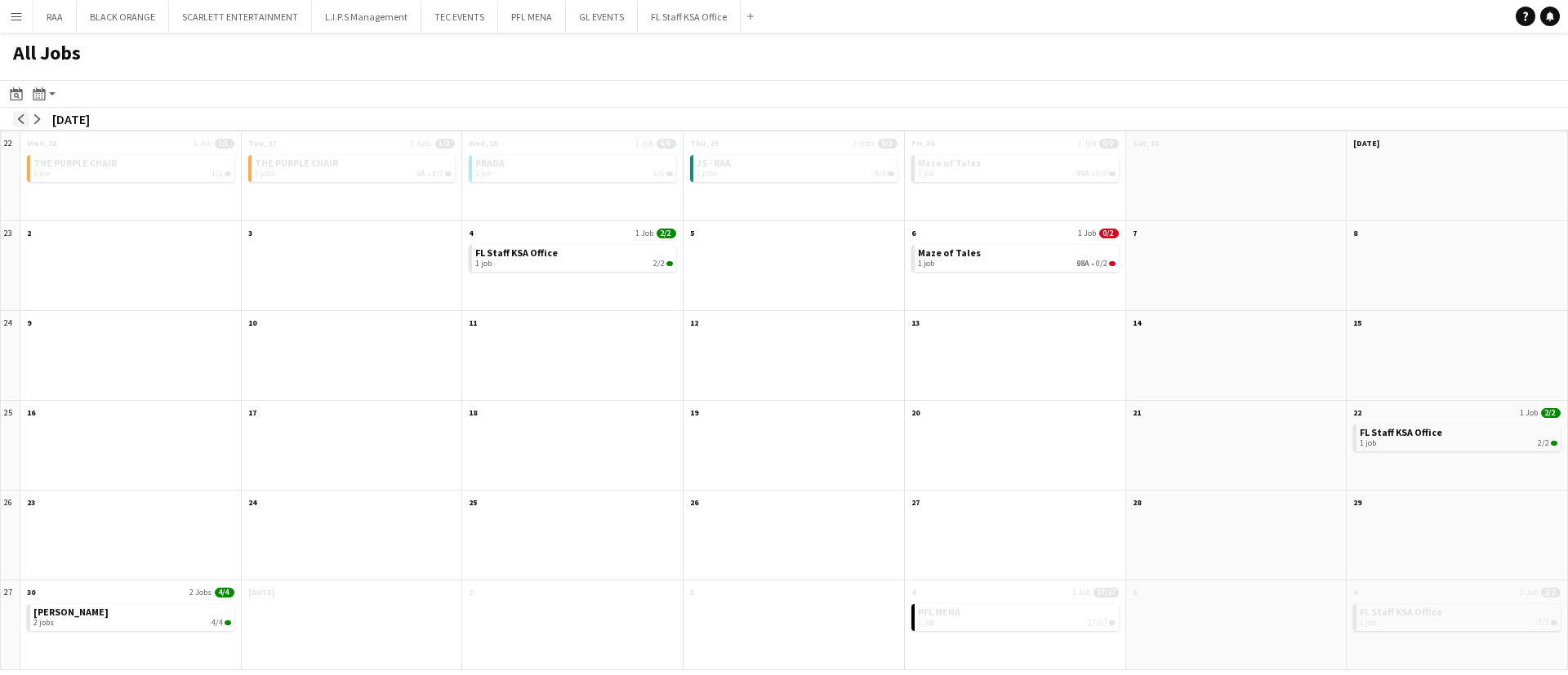
click at [19, 120] on app-icon "arrow-left" at bounding box center [22, 120] width 10 height 10
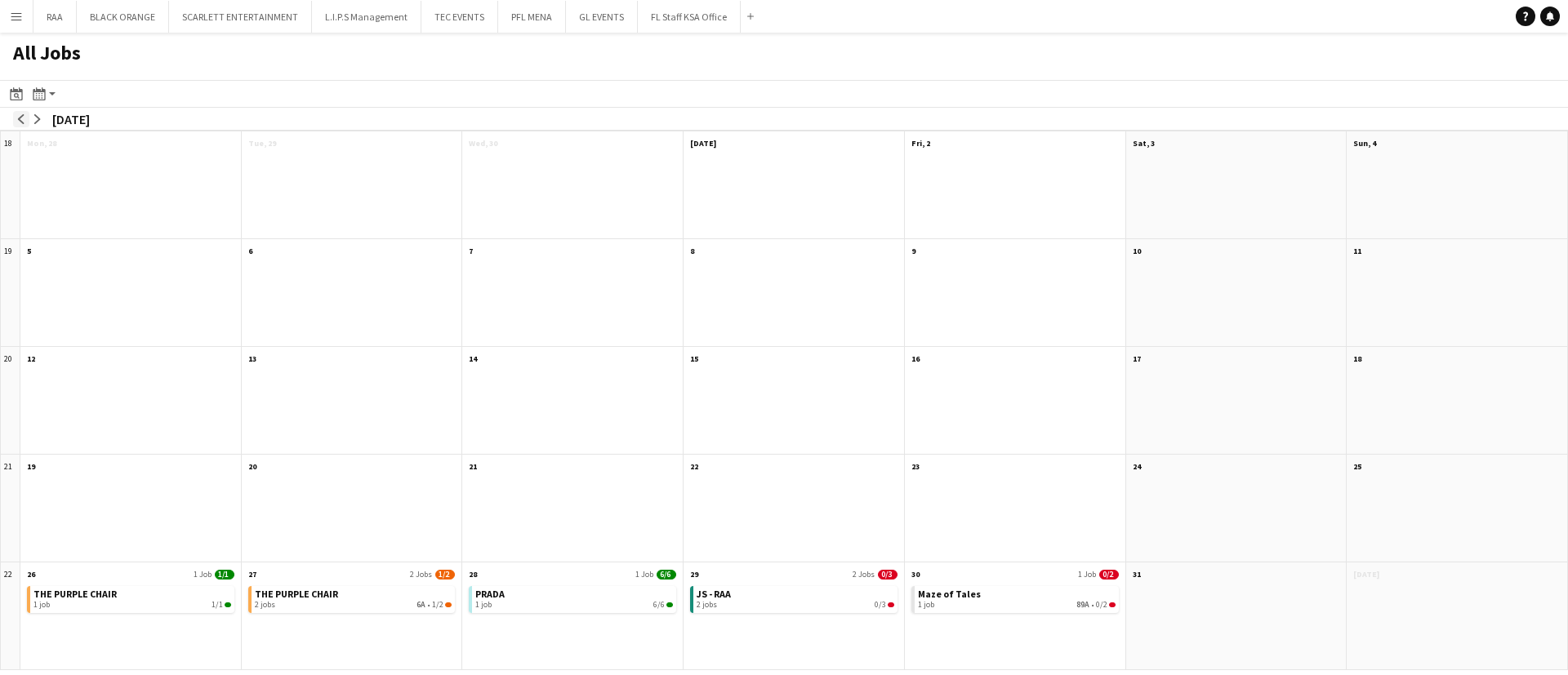
click at [19, 120] on app-icon "arrow-left" at bounding box center [22, 120] width 10 height 10
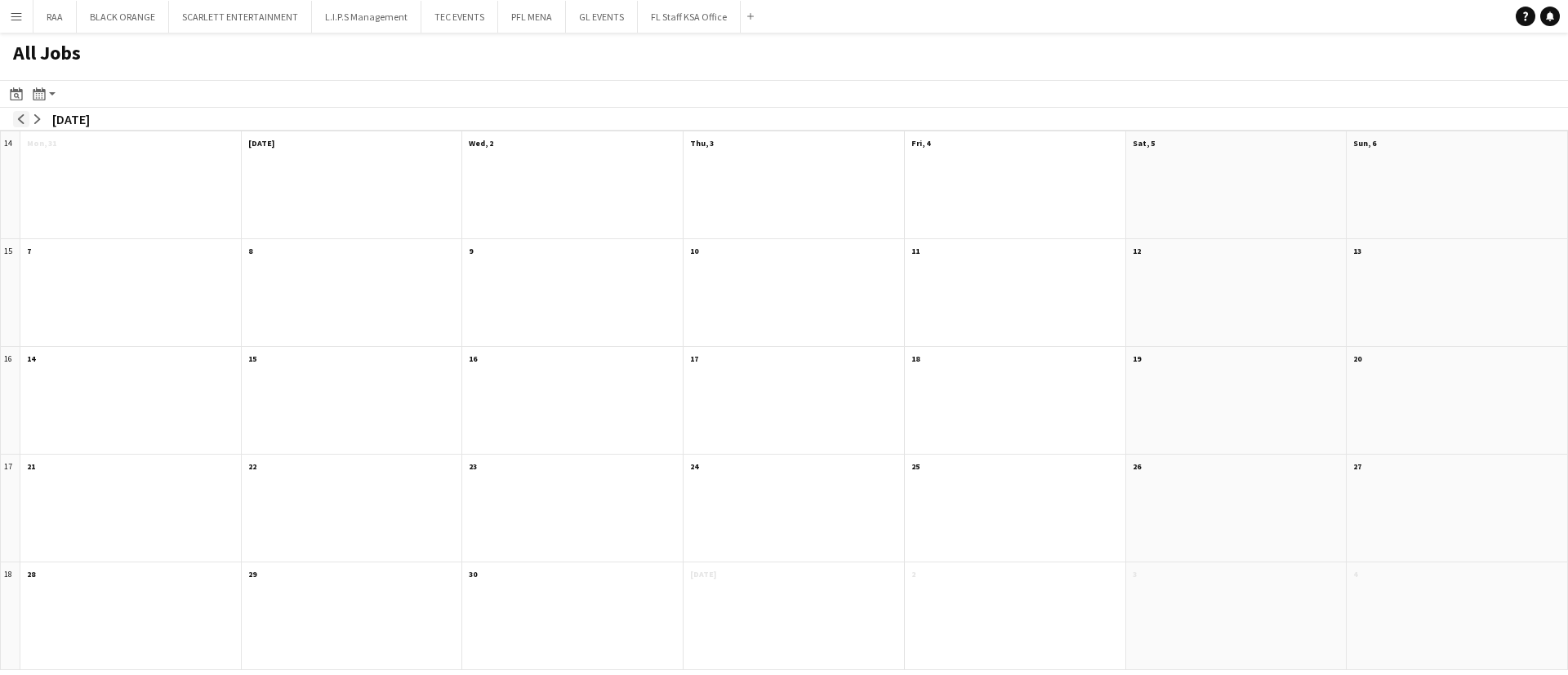
click at [19, 120] on app-icon "arrow-left" at bounding box center [22, 120] width 10 height 10
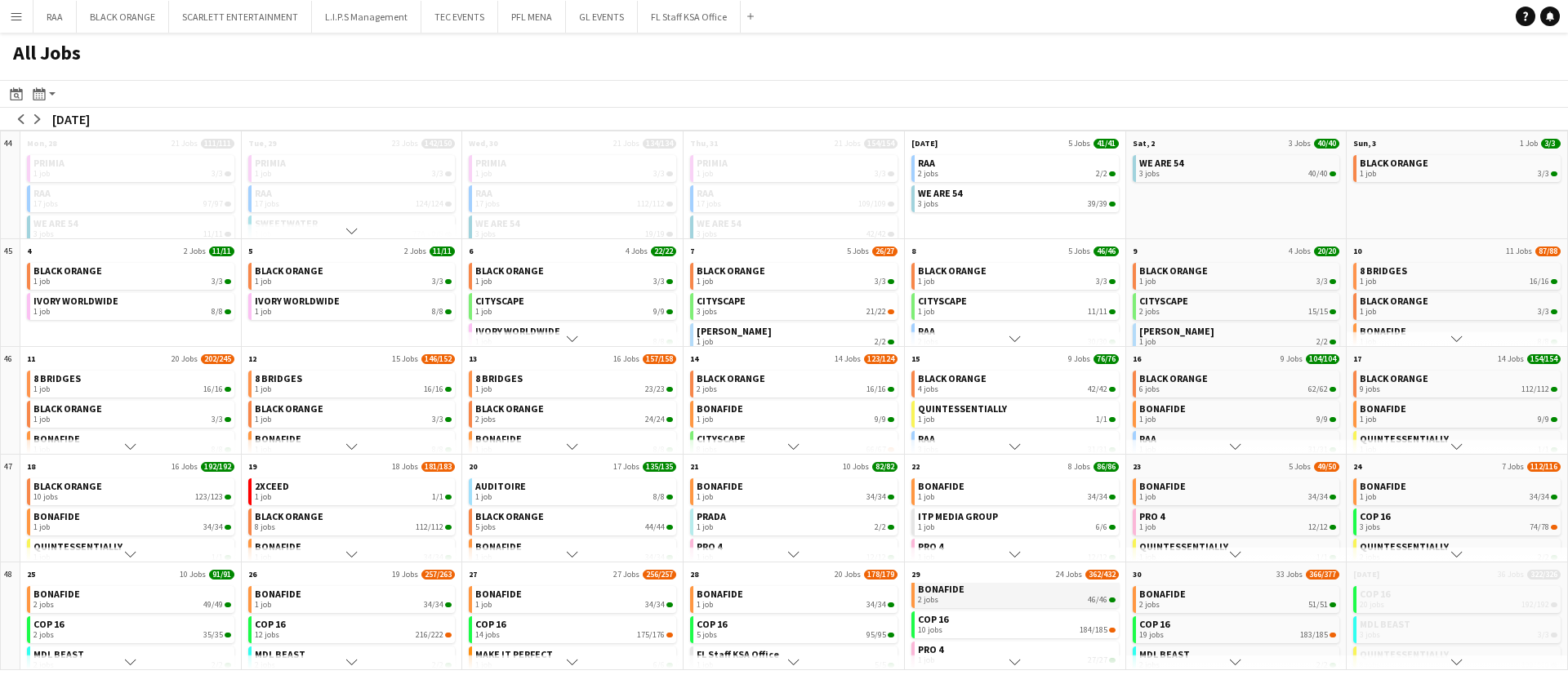
scroll to position [0, 0]
click at [617, 621] on link "COP 16 14 jobs 175/176" at bounding box center [574, 628] width 197 height 23
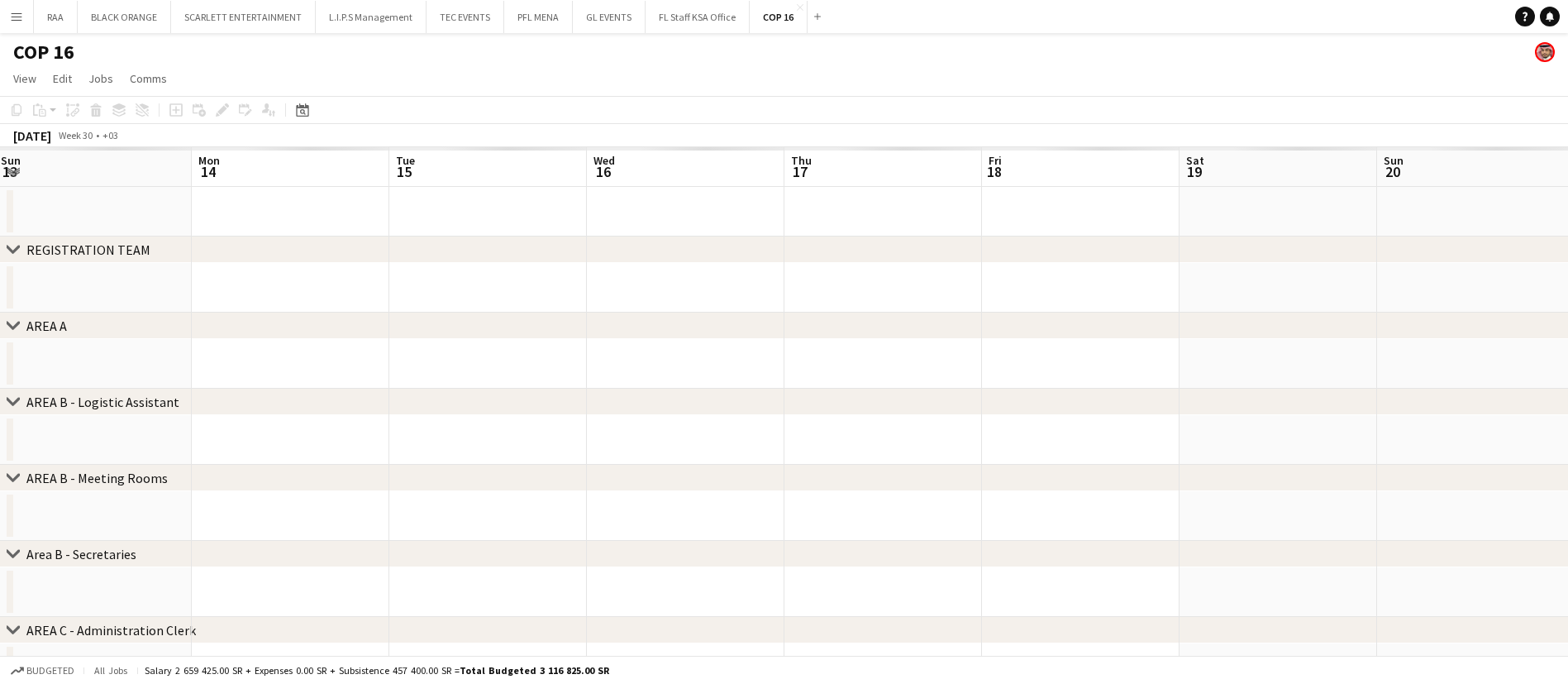
scroll to position [0, 426]
click at [302, 101] on div "Date picker" at bounding box center [302, 109] width 19 height 19
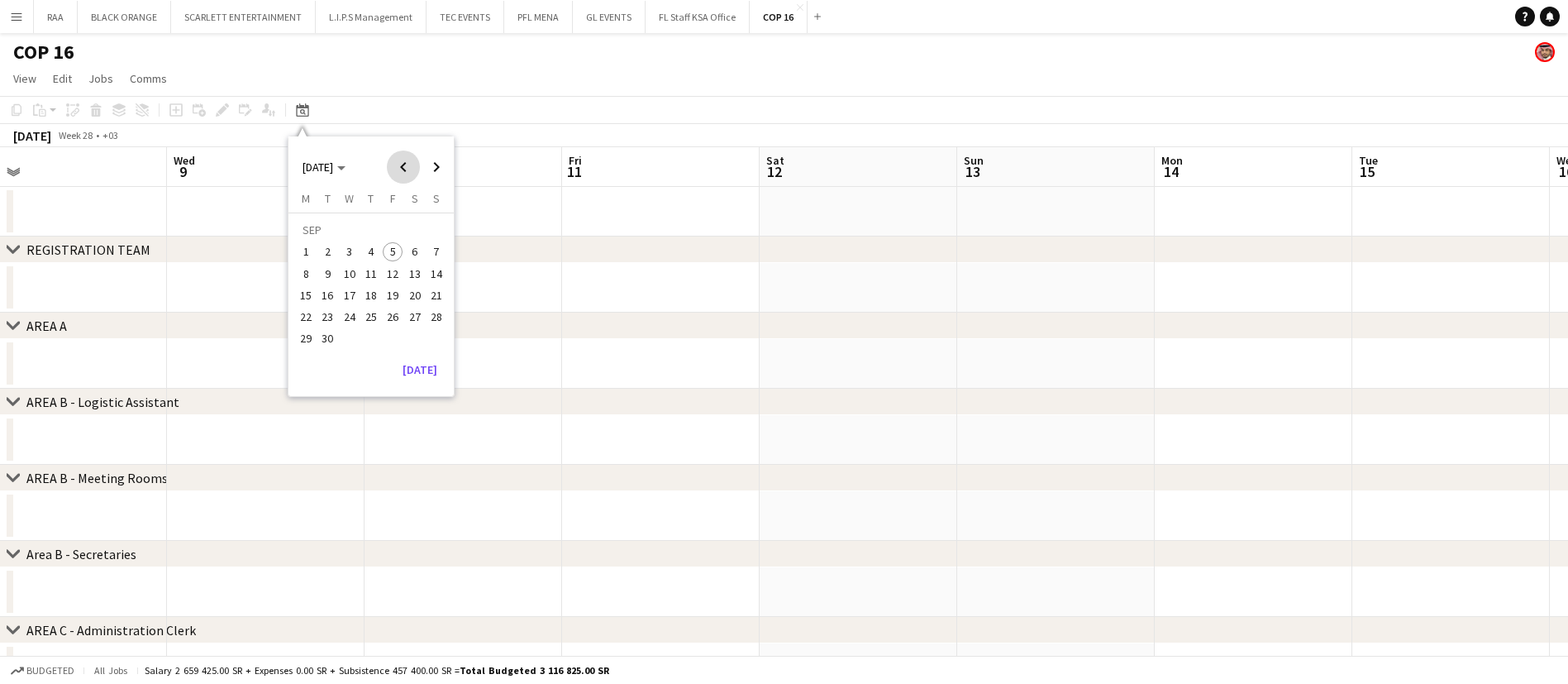
click at [402, 167] on span "Previous month" at bounding box center [403, 167] width 33 height 33
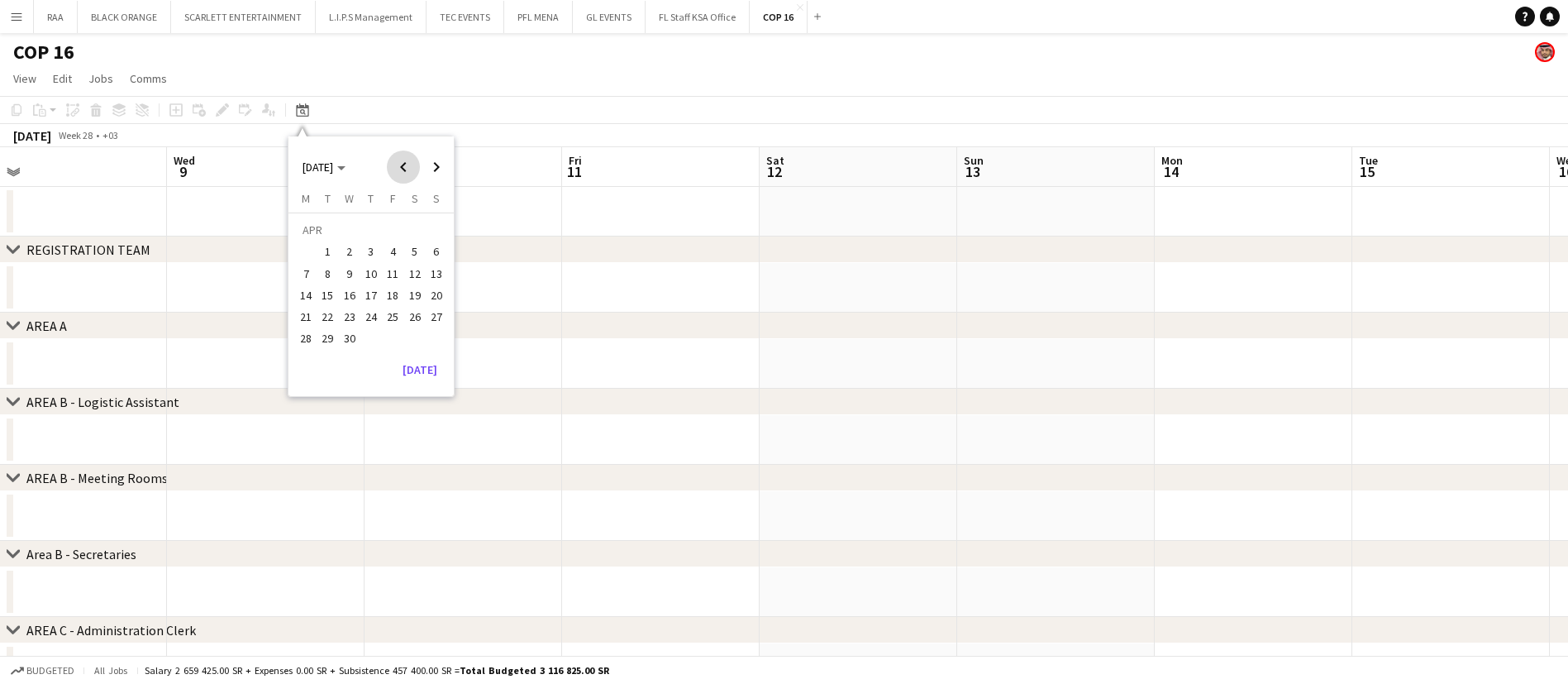
click at [402, 167] on span "Previous month" at bounding box center [403, 167] width 33 height 33
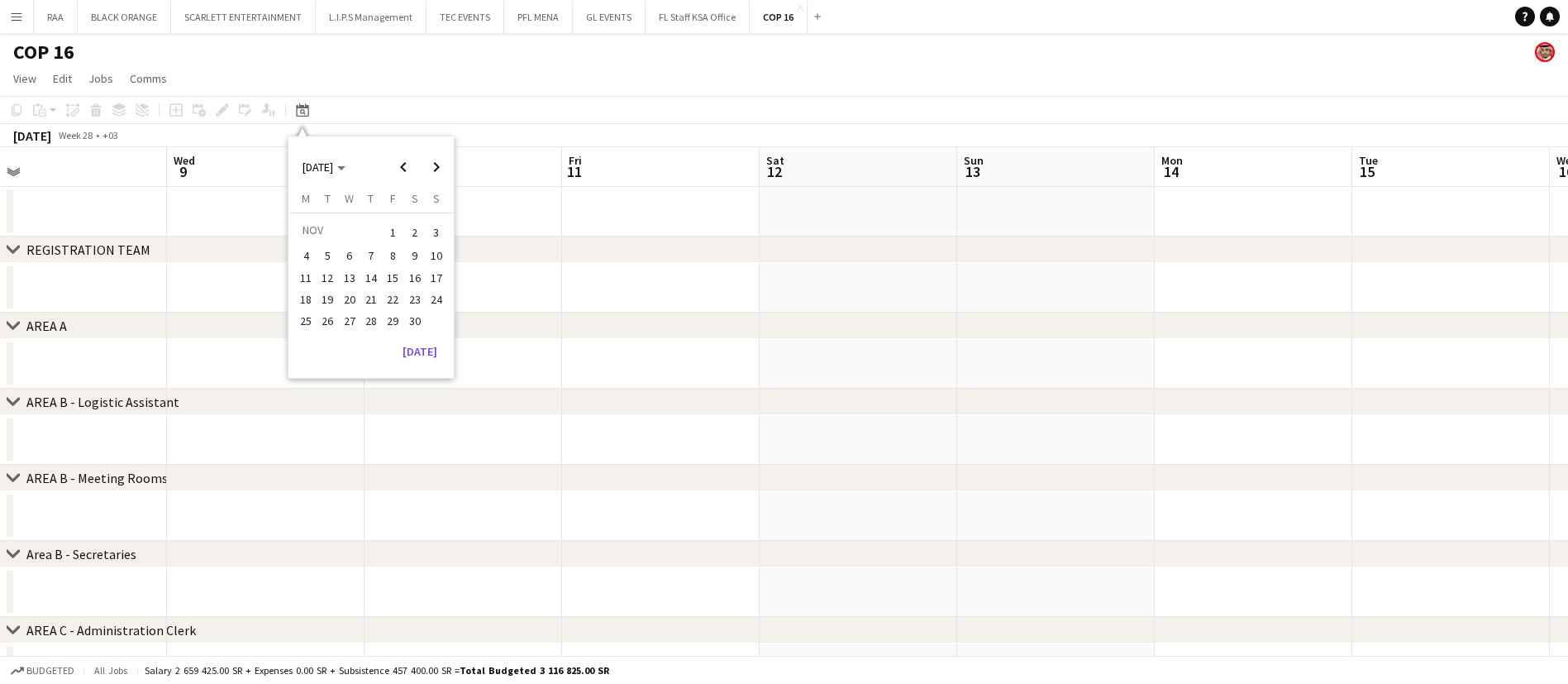
click at [368, 314] on span "28" at bounding box center [370, 320] width 19 height 19
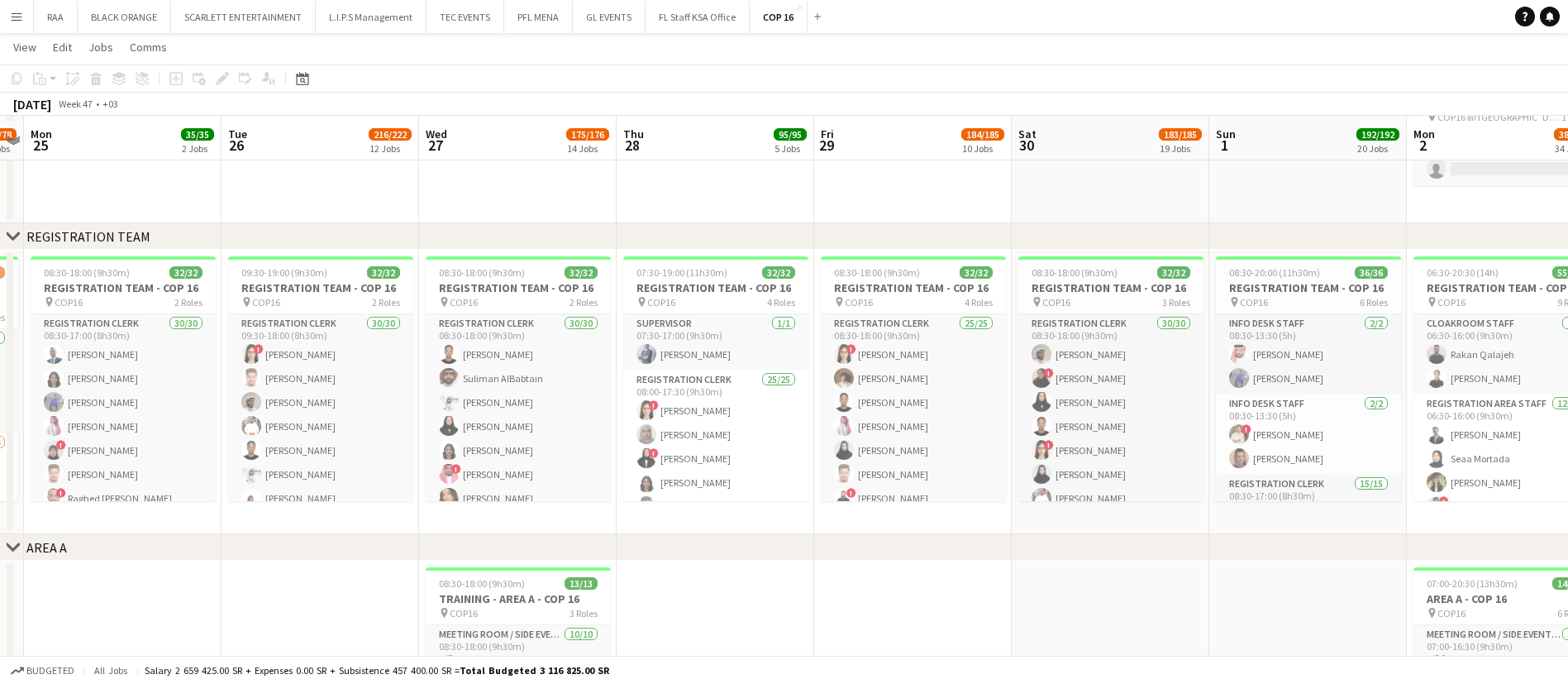
scroll to position [799, 0]
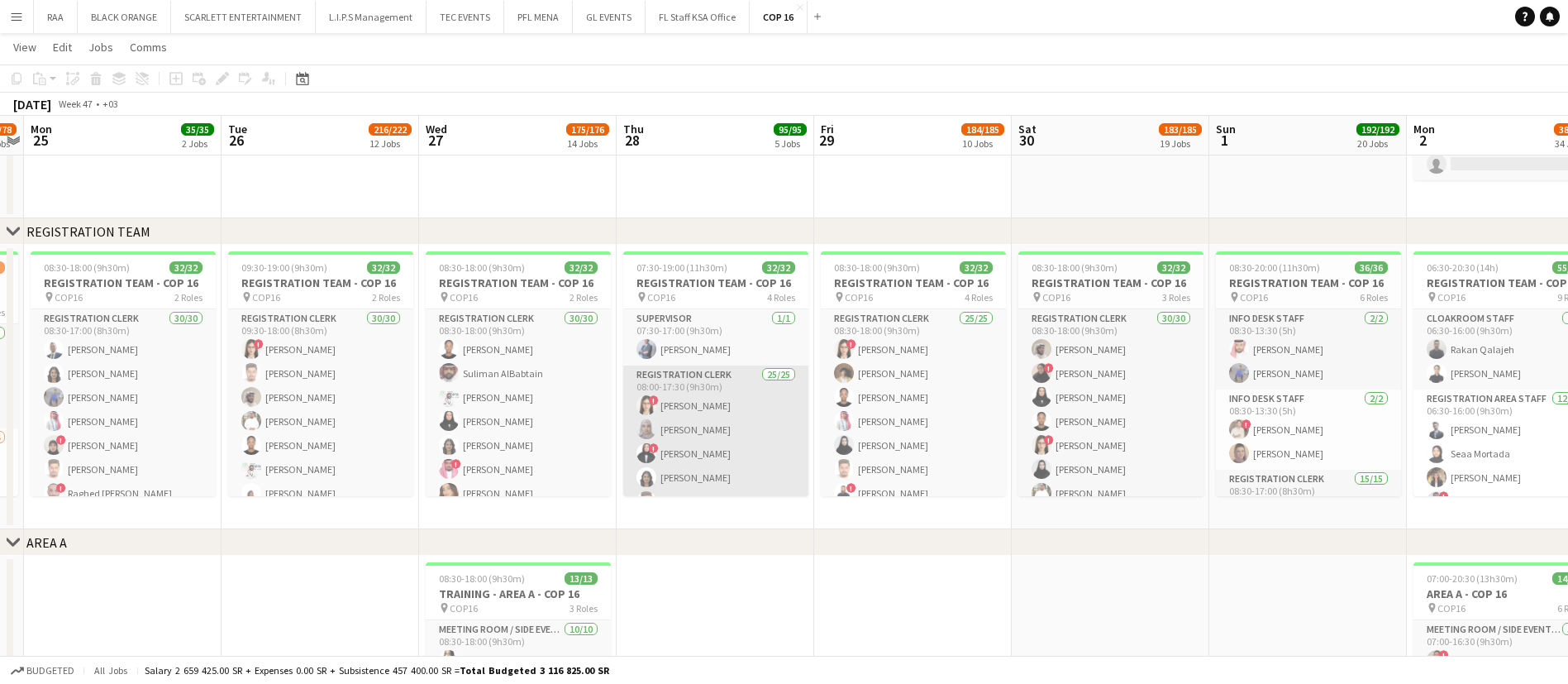
click at [711, 447] on app-card-role "Registration Clerk 25/25 08:00-17:30 (9h30m) ! Nadia Zao Sundus Husam ! Sadeel …" at bounding box center [716, 681] width 186 height 632
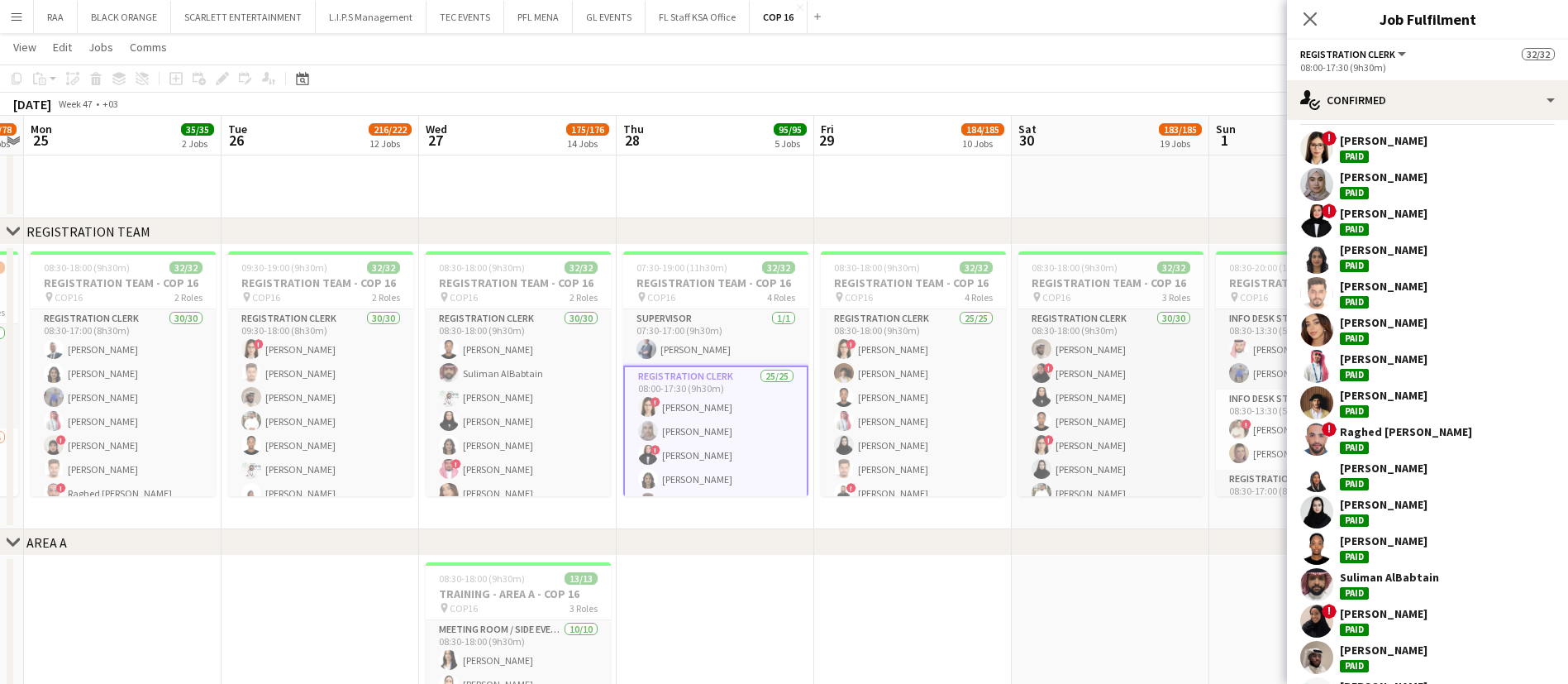
scroll to position [35, 0]
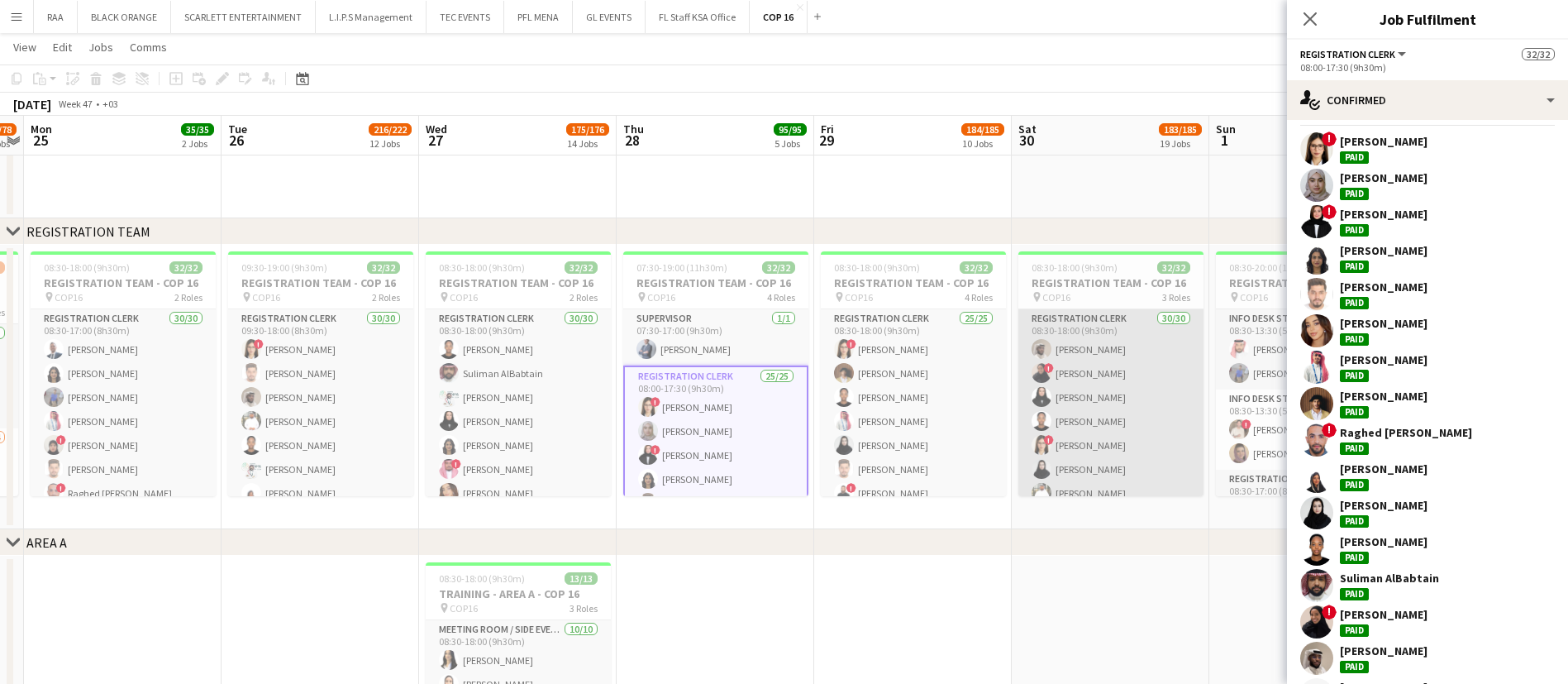
click at [1138, 432] on app-card-role "Registration Clerk 30/30 08:30-18:00 (9h30m) Musab Zahir ! Mona Abdelrahman Mar…" at bounding box center [1111, 685] width 186 height 752
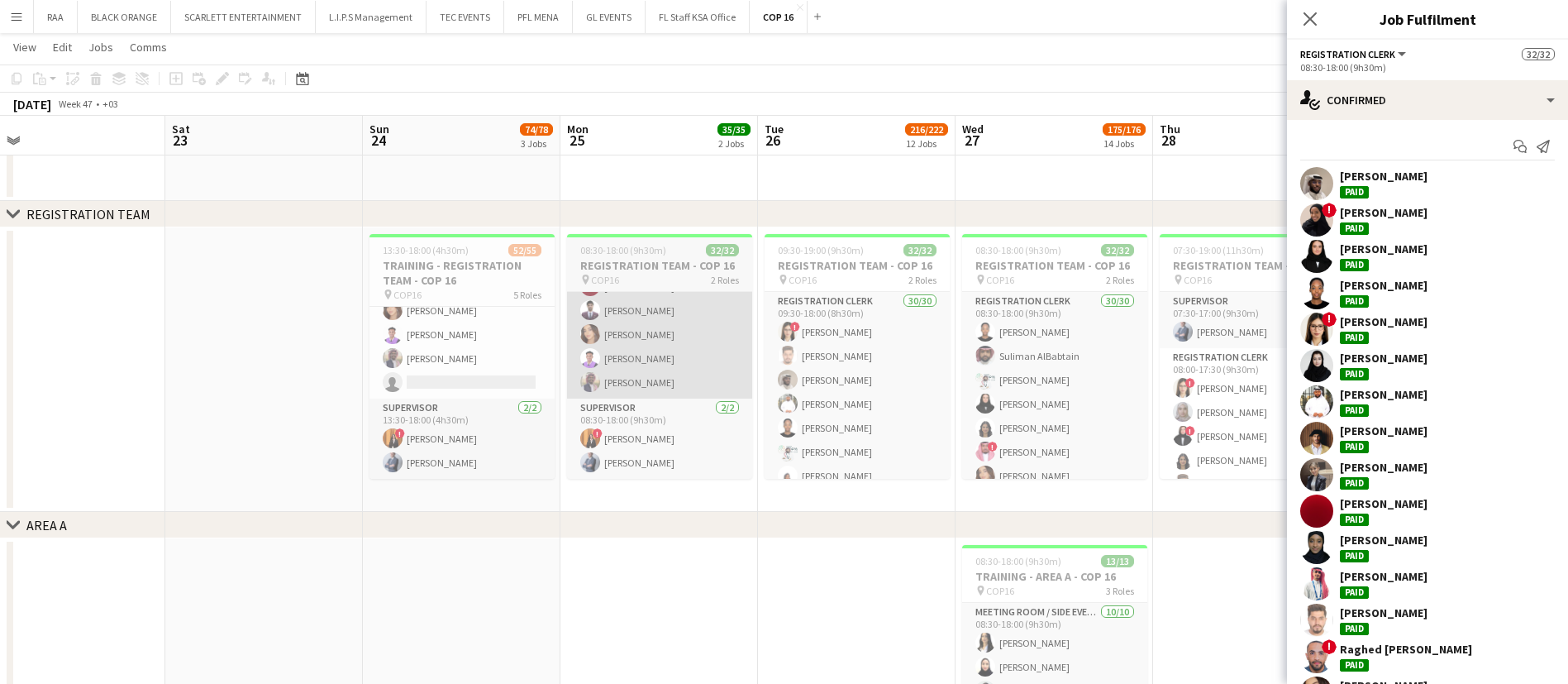
scroll to position [0, 628]
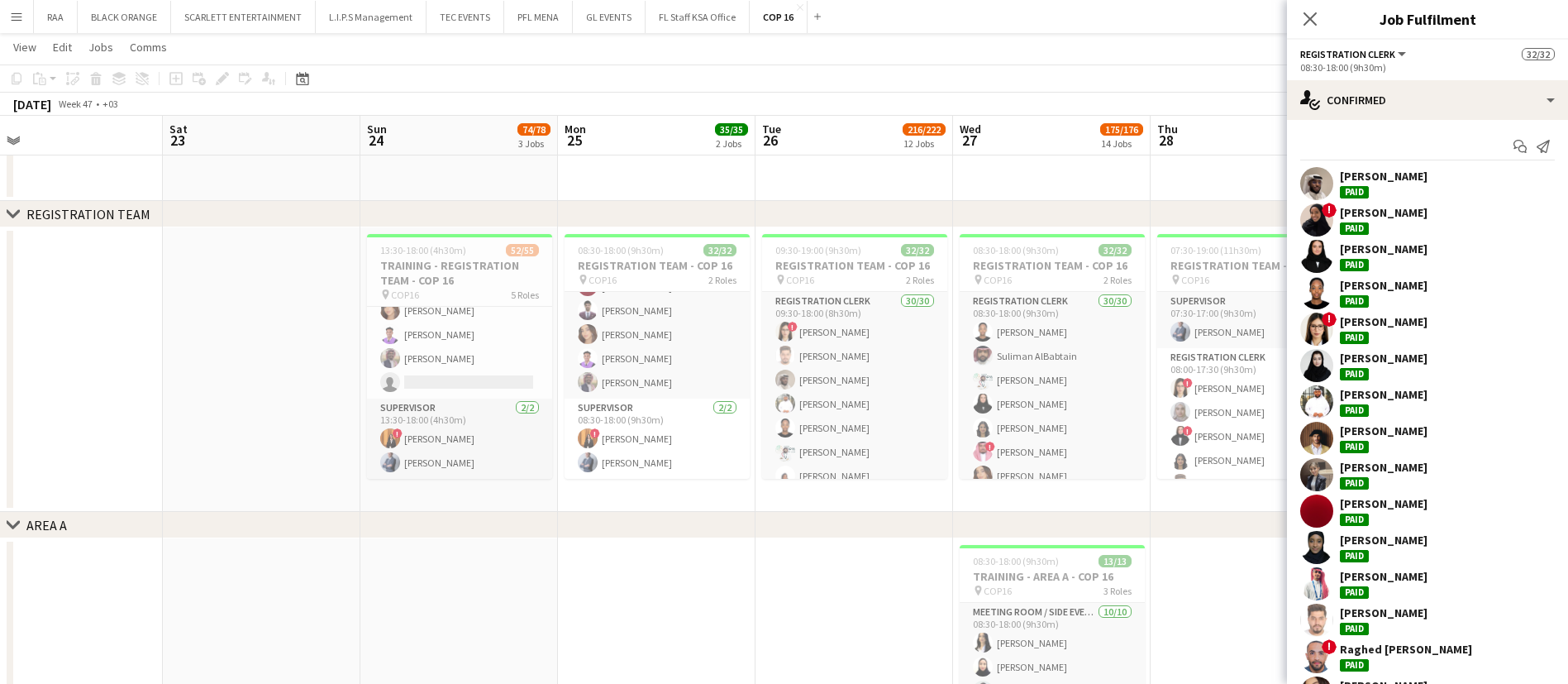
click at [1417, 400] on div "Saed Karabash Paid" at bounding box center [1428, 402] width 281 height 33
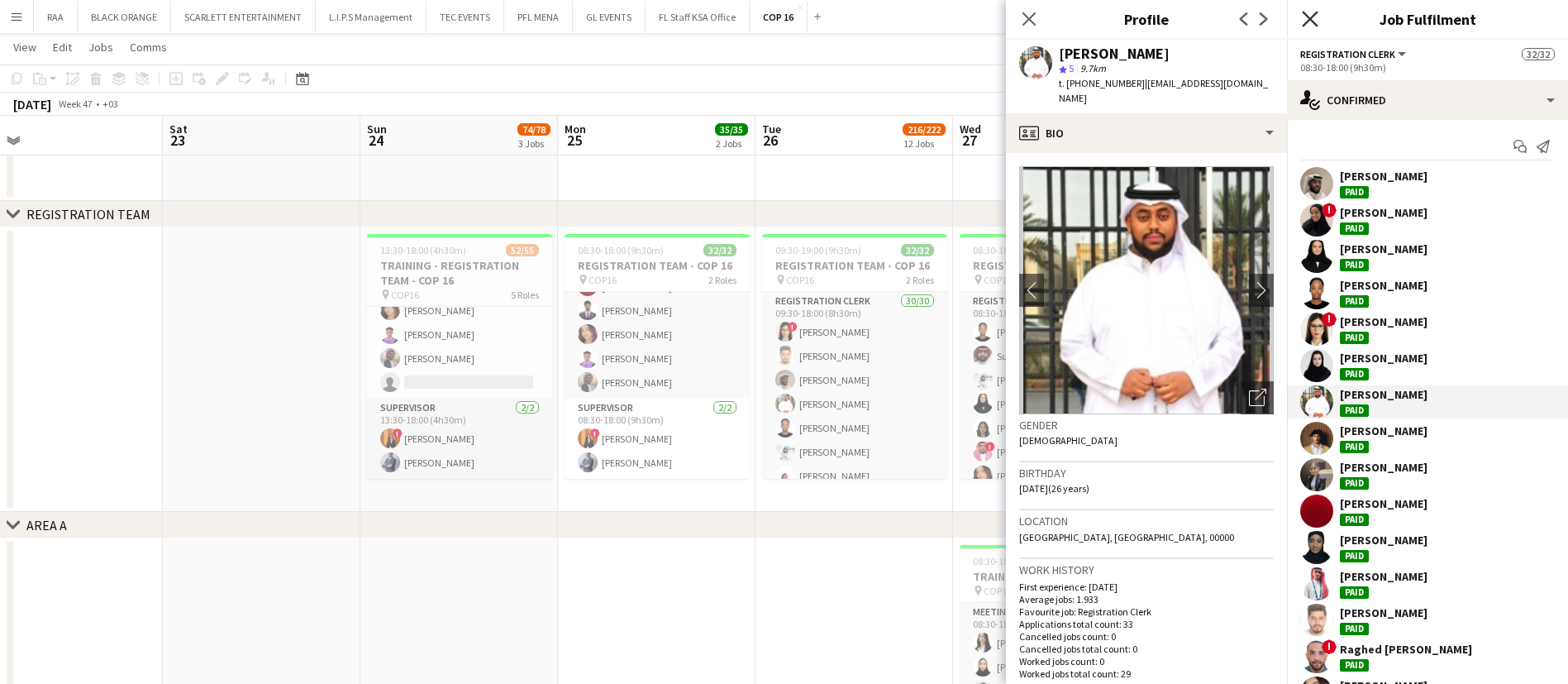
click at [1313, 22] on icon at bounding box center [1310, 19] width 16 height 16
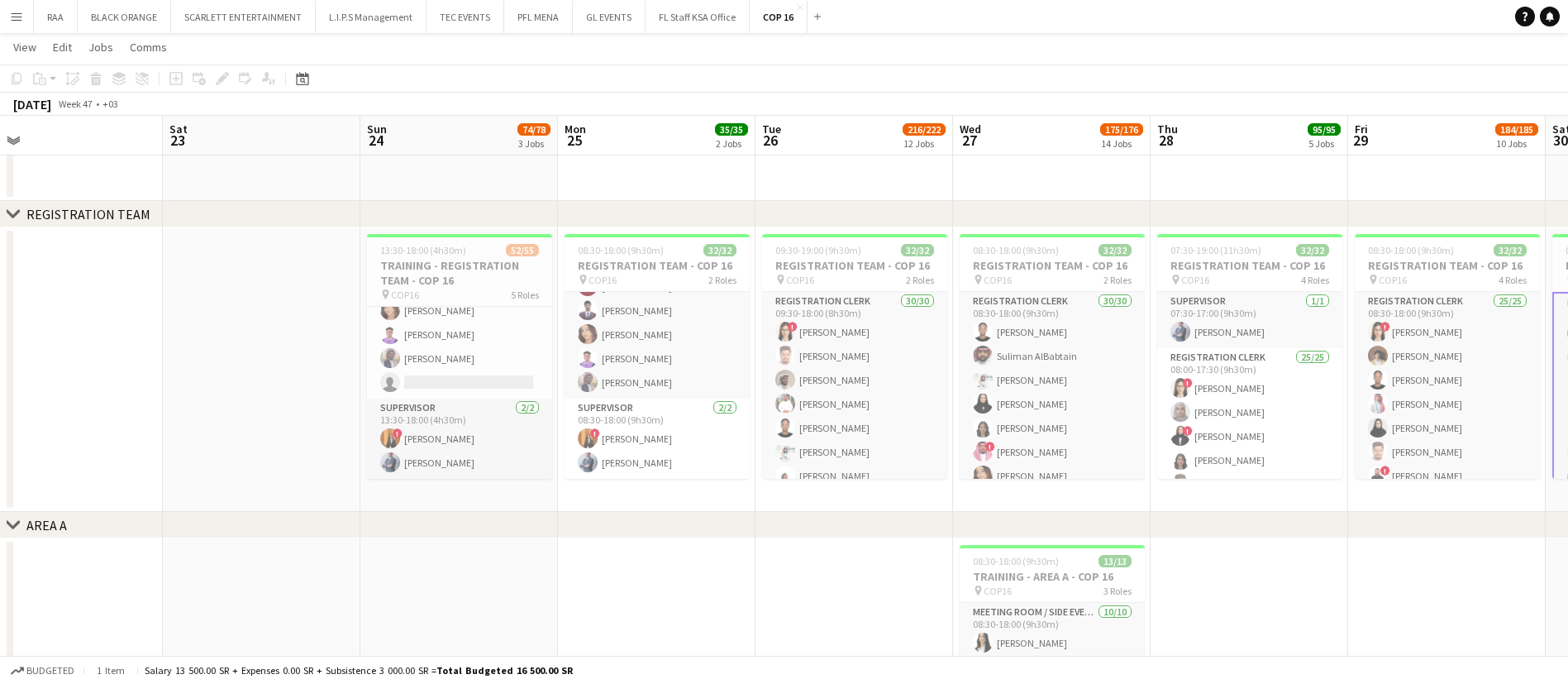
click at [16, 21] on app-icon "Menu" at bounding box center [17, 17] width 14 height 14
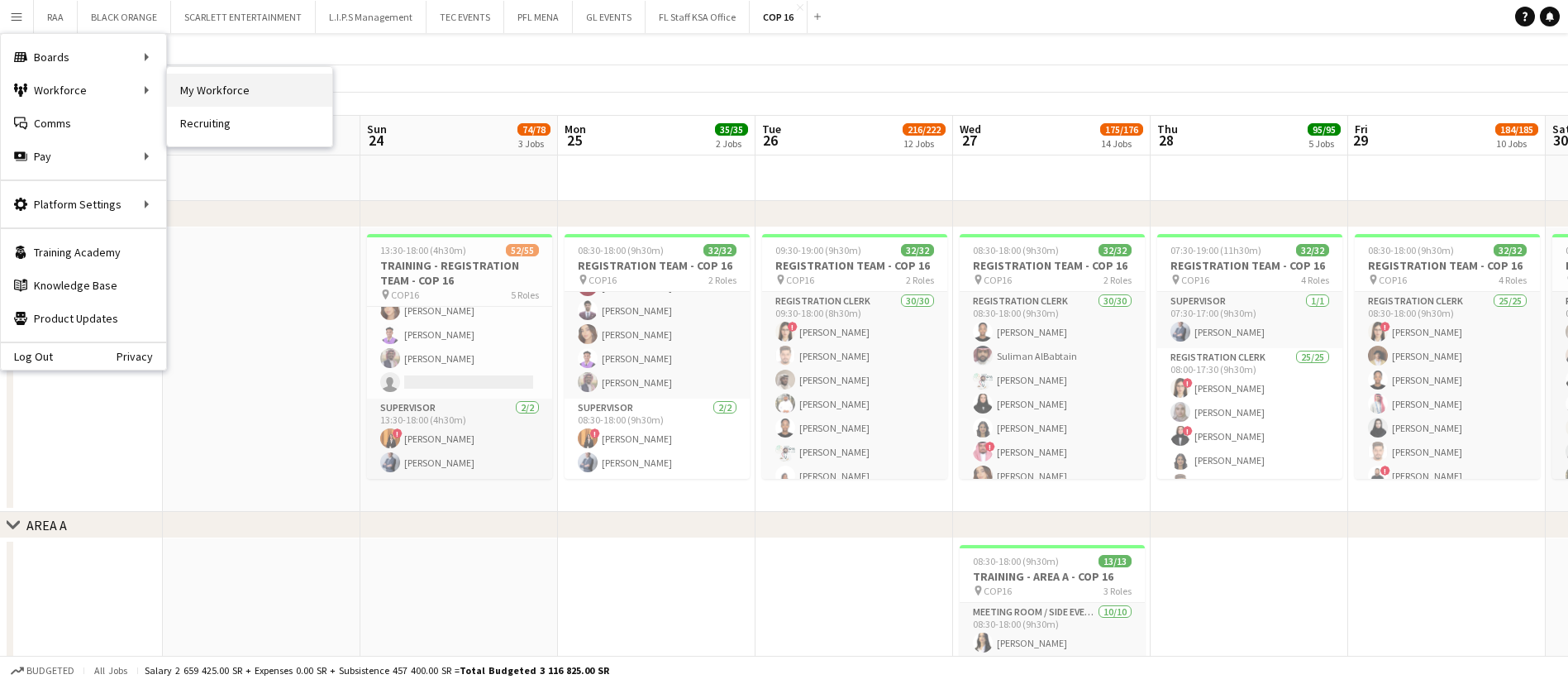
click at [207, 92] on link "My Workforce" at bounding box center [249, 90] width 165 height 33
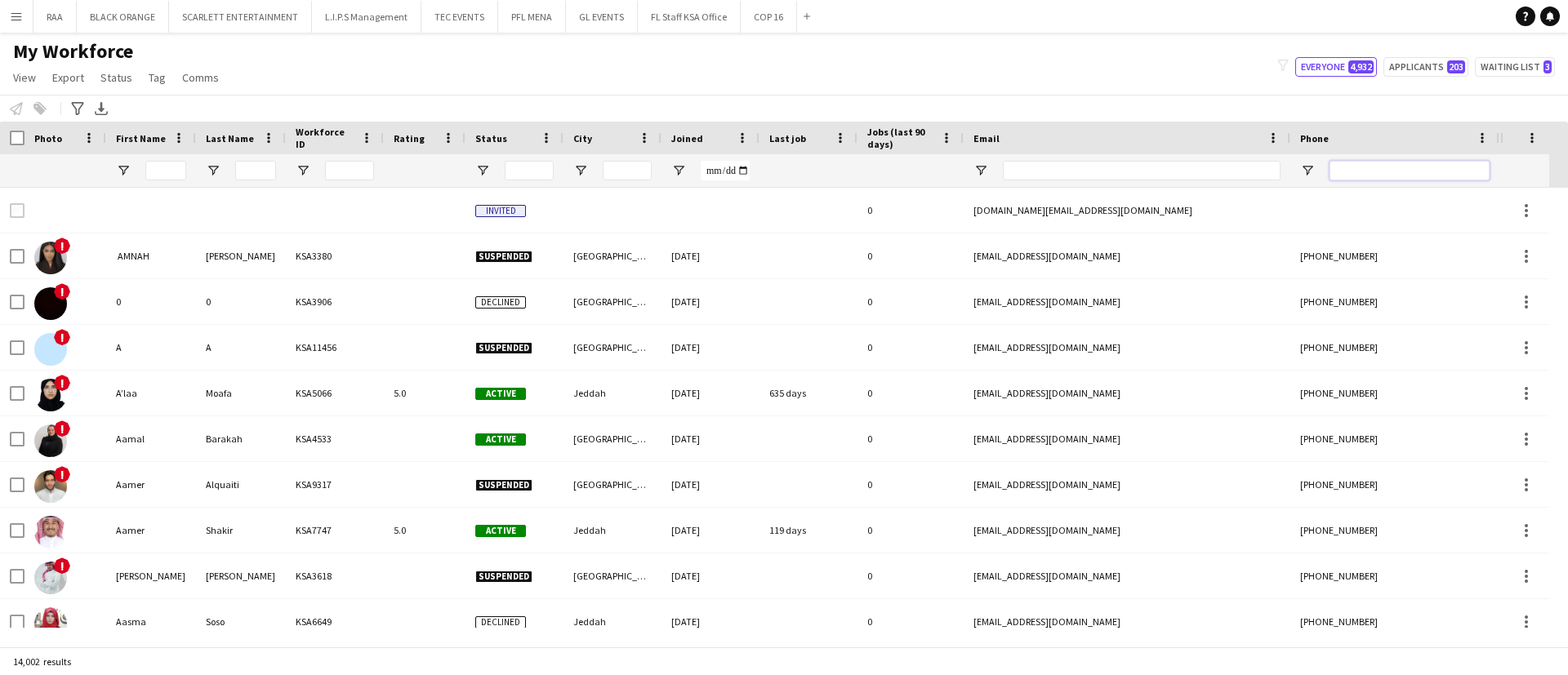
click at [1357, 171] on input "Phone Filter Input" at bounding box center [1409, 170] width 160 height 19
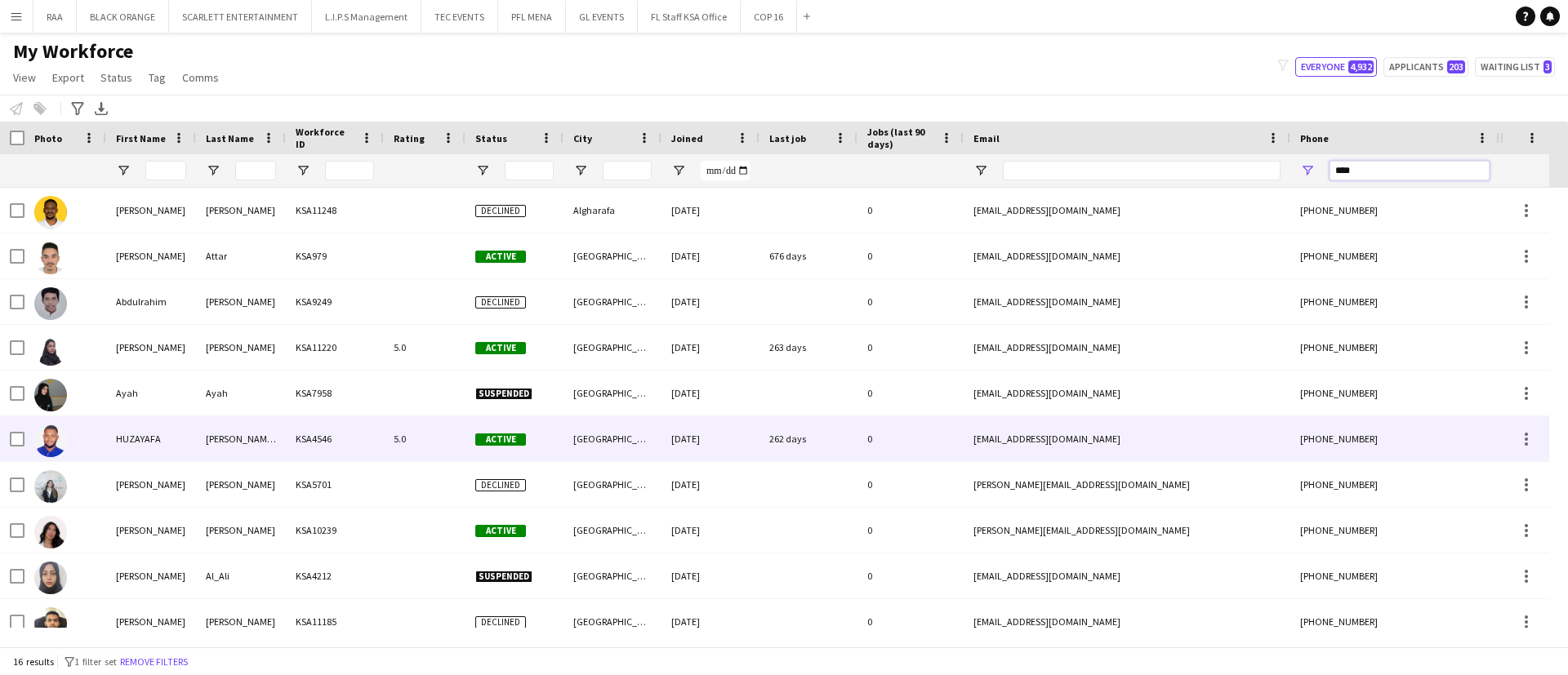
type input "****"
click at [256, 435] on div "IBRAHIM MOHAMED HAMADNA ALLA" at bounding box center [240, 439] width 90 height 45
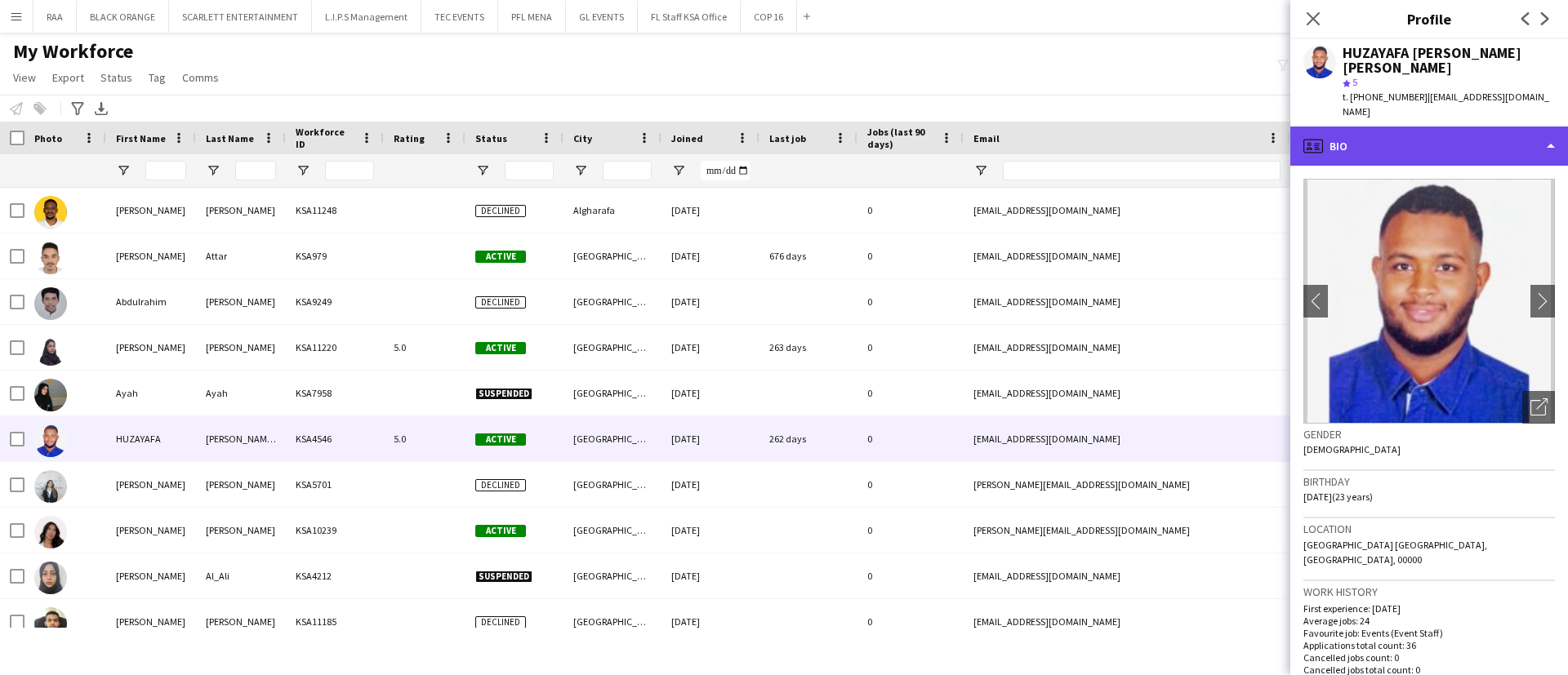
click at [1469, 126] on div "profile Bio" at bounding box center [1429, 146] width 278 height 39
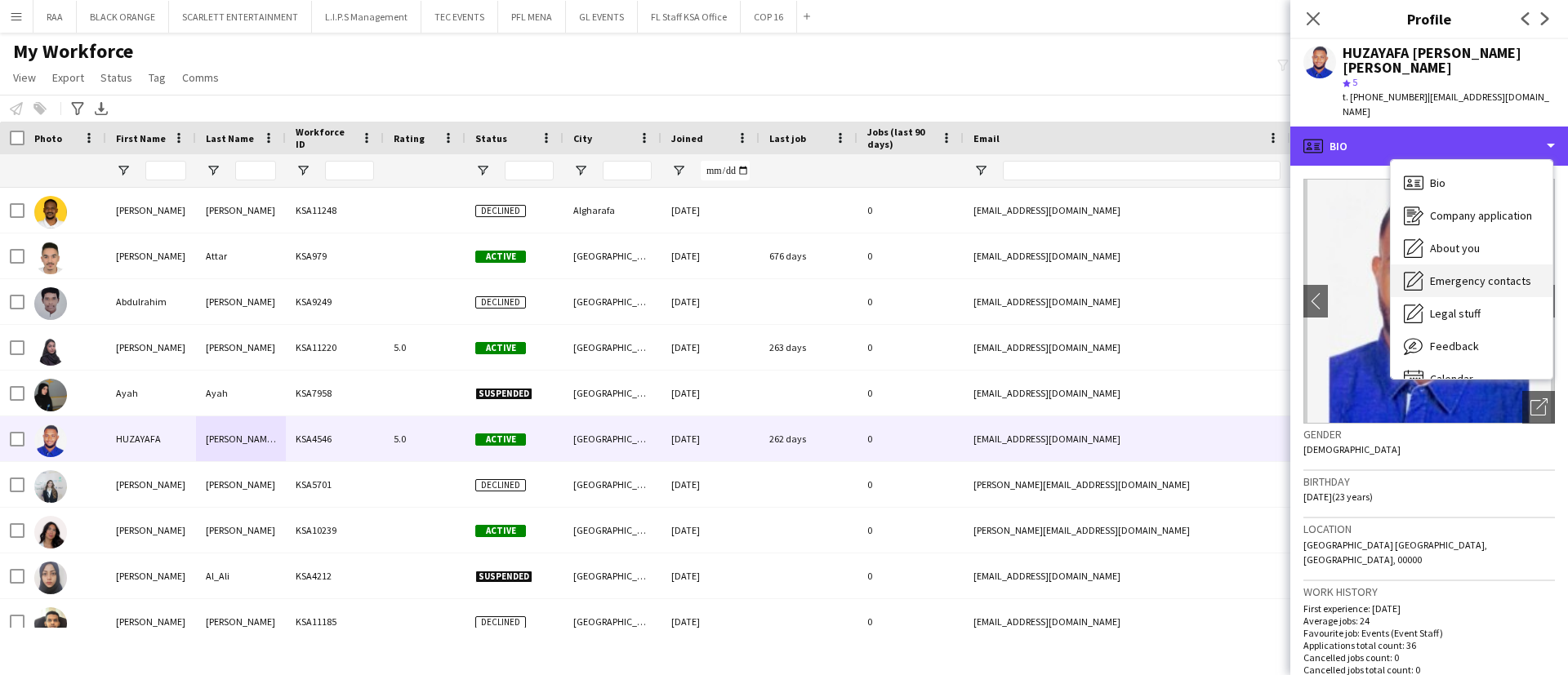
scroll to position [23, 0]
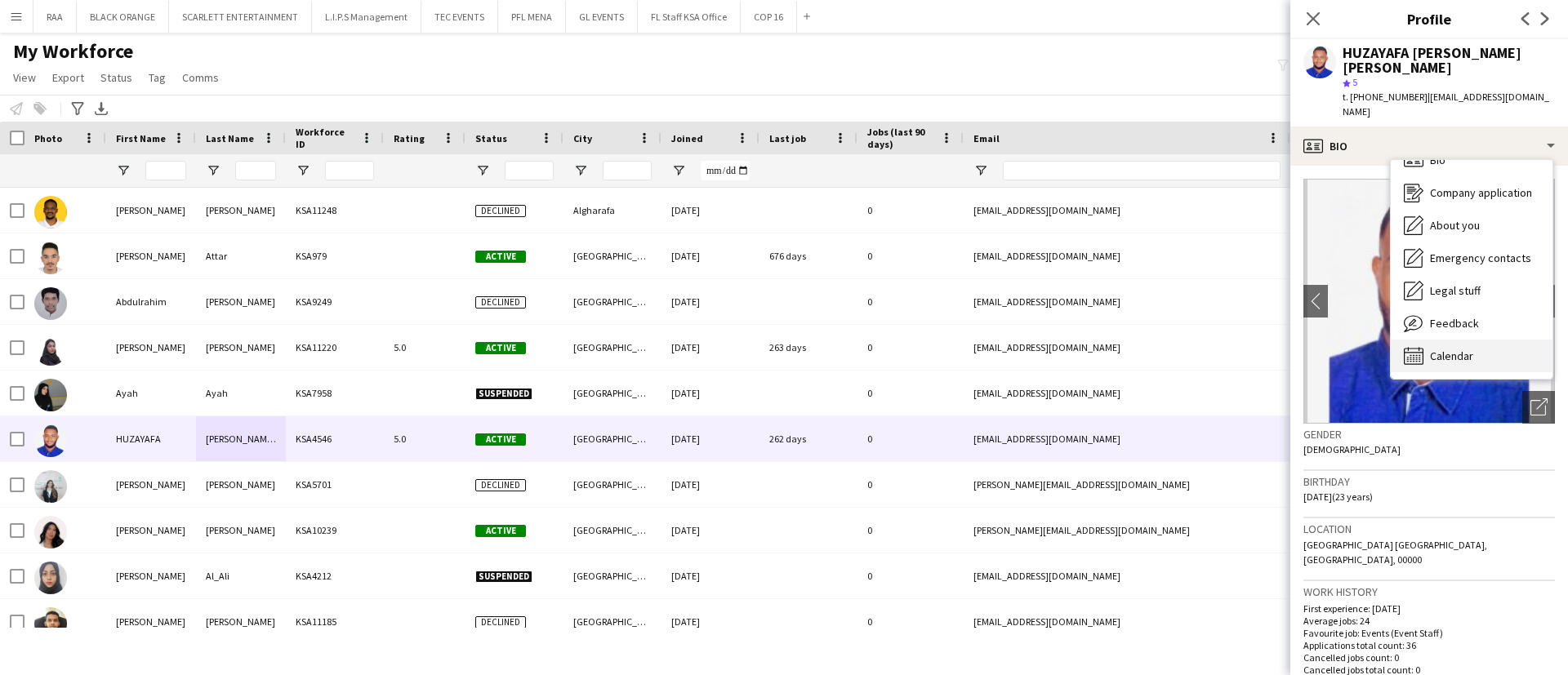
click at [1476, 340] on div "Calendar Calendar" at bounding box center [1471, 355] width 161 height 33
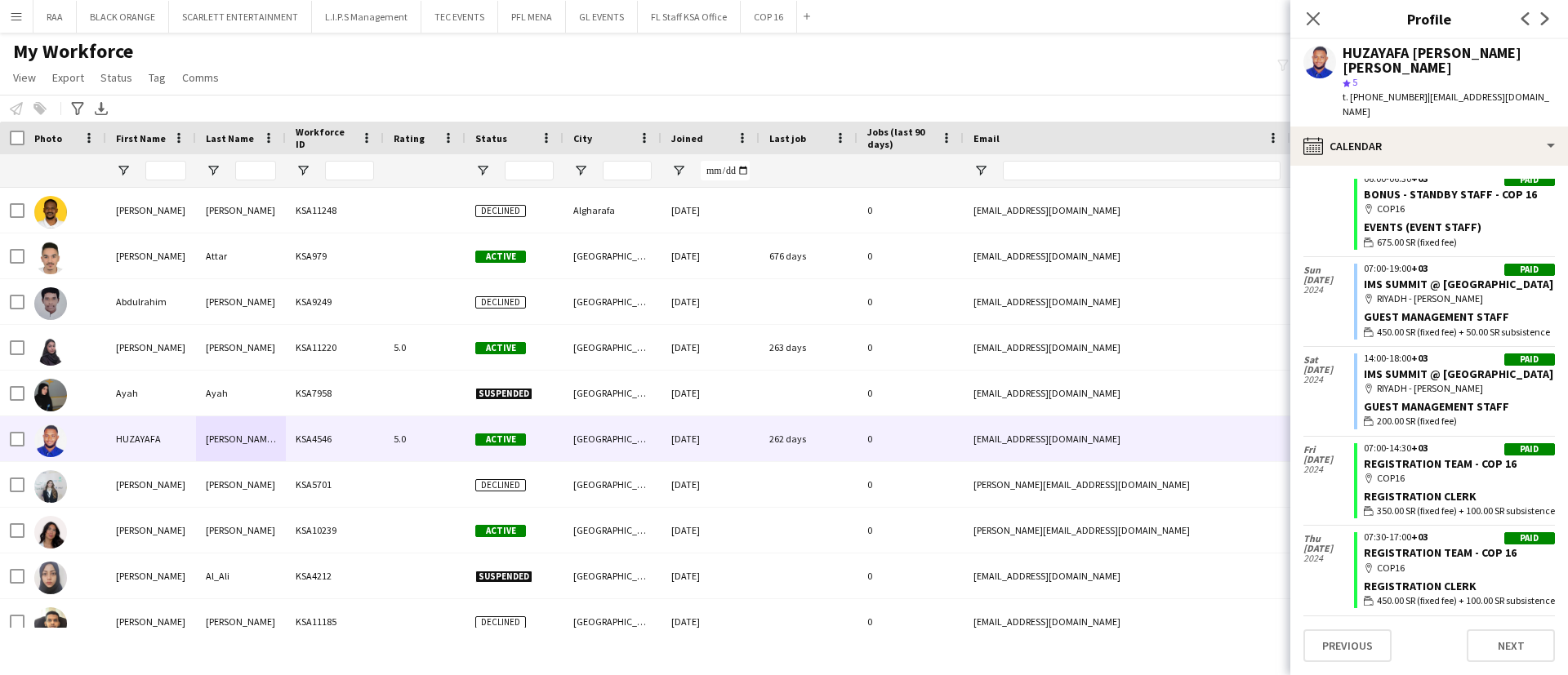
scroll to position [3043, 0]
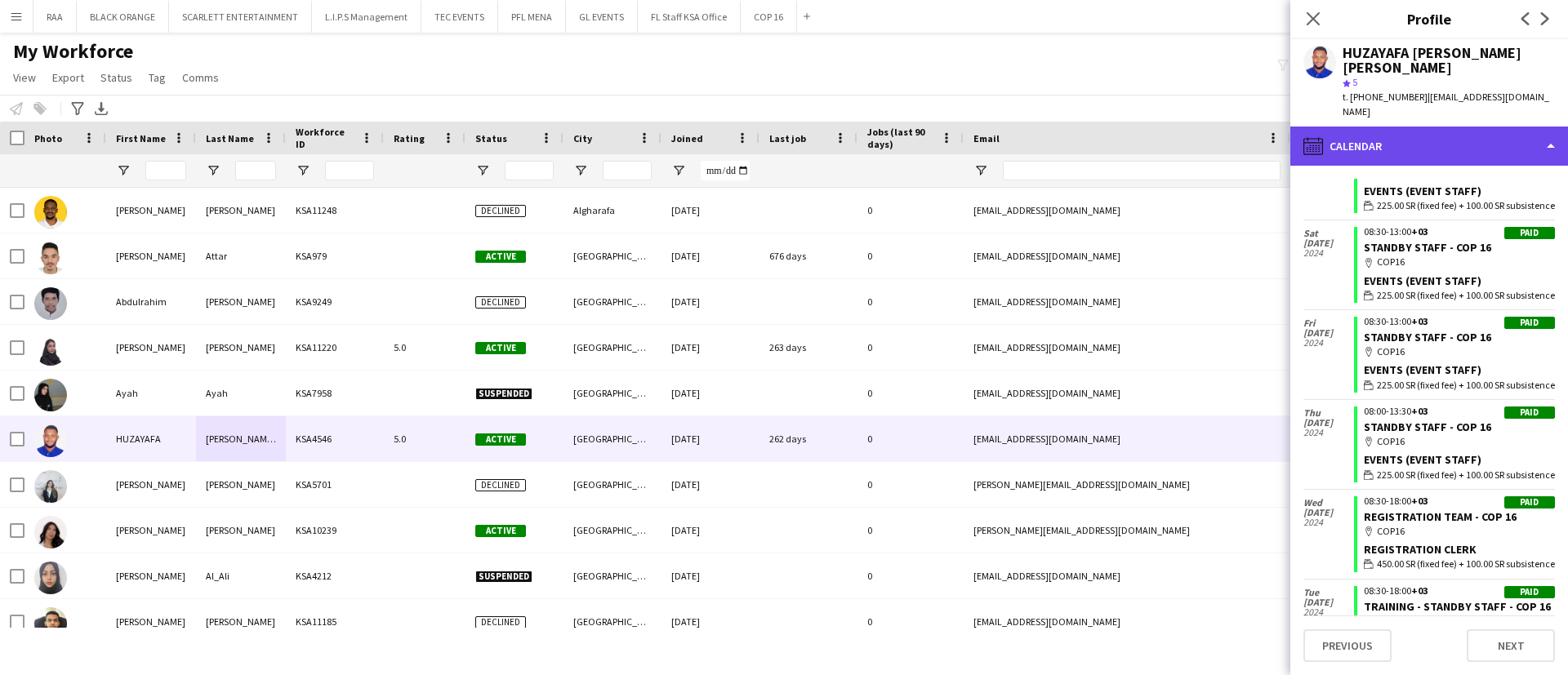
click at [1463, 130] on div "calendar-full Calendar" at bounding box center [1429, 146] width 278 height 39
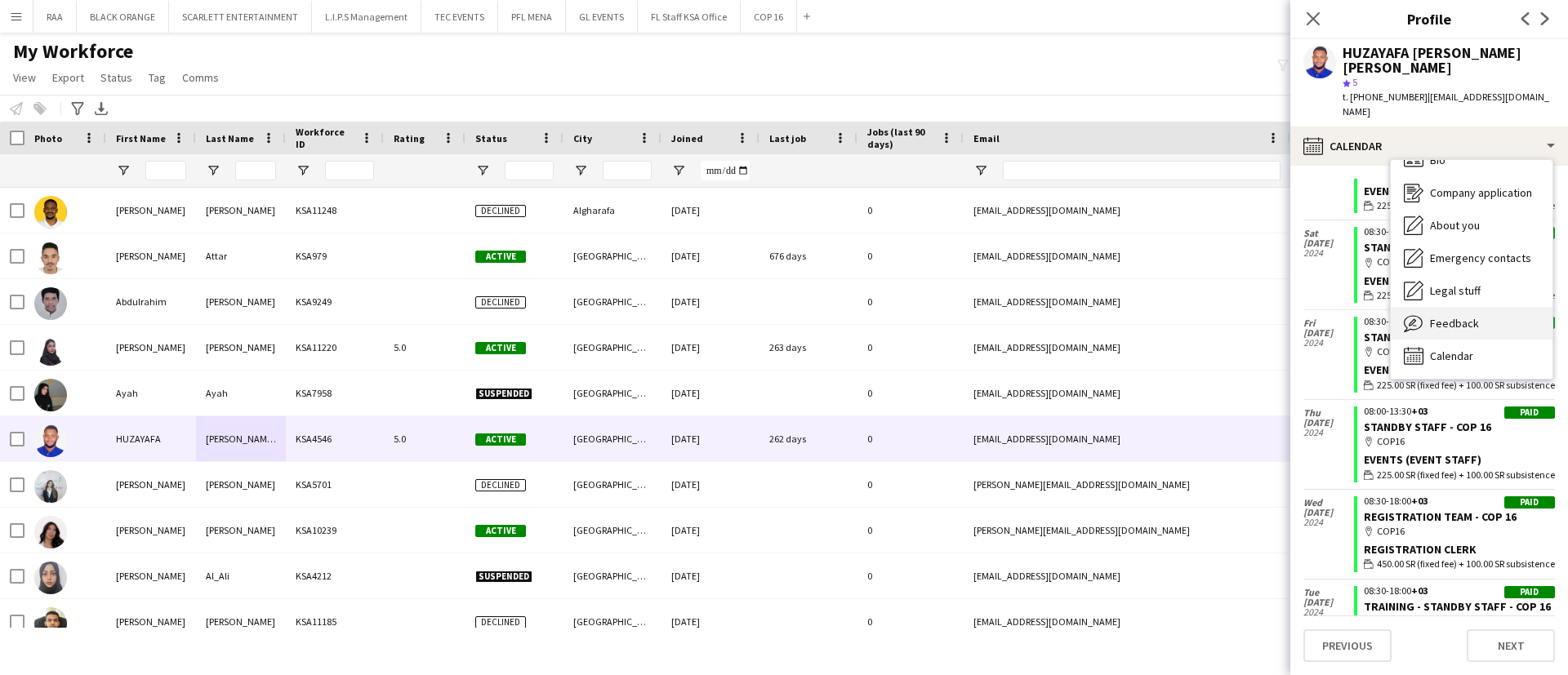
click at [1465, 307] on div "Feedback Feedback" at bounding box center [1471, 323] width 161 height 33
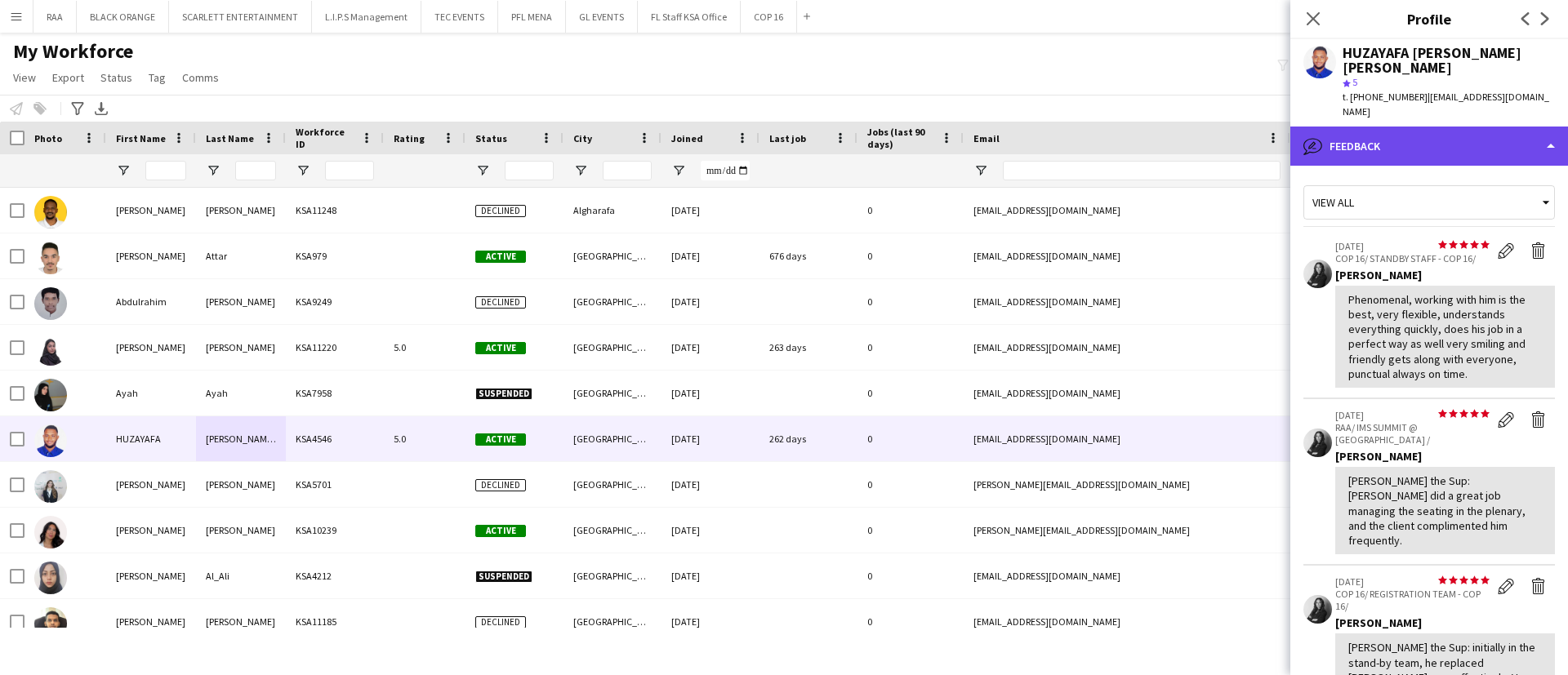
click at [1448, 134] on div "bubble-pencil Feedback" at bounding box center [1429, 146] width 278 height 39
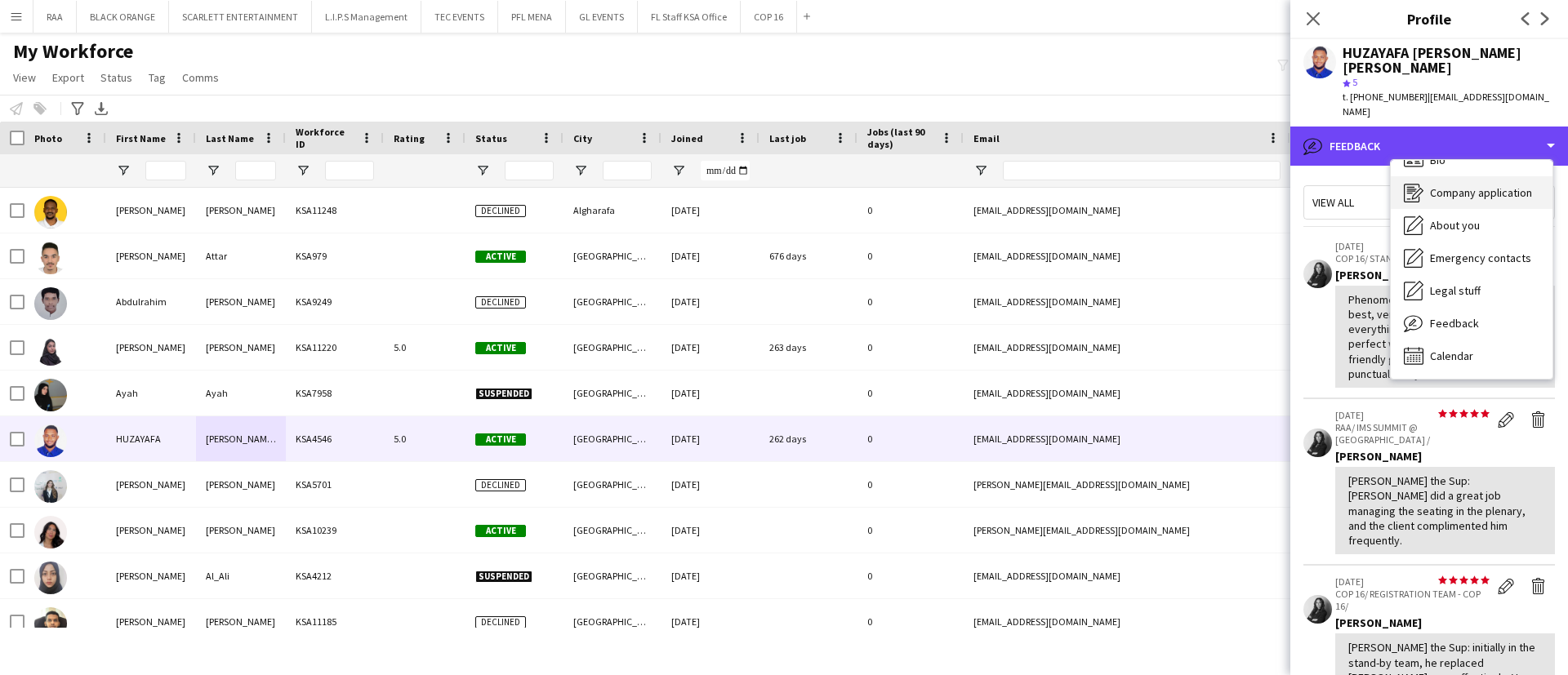
scroll to position [0, 0]
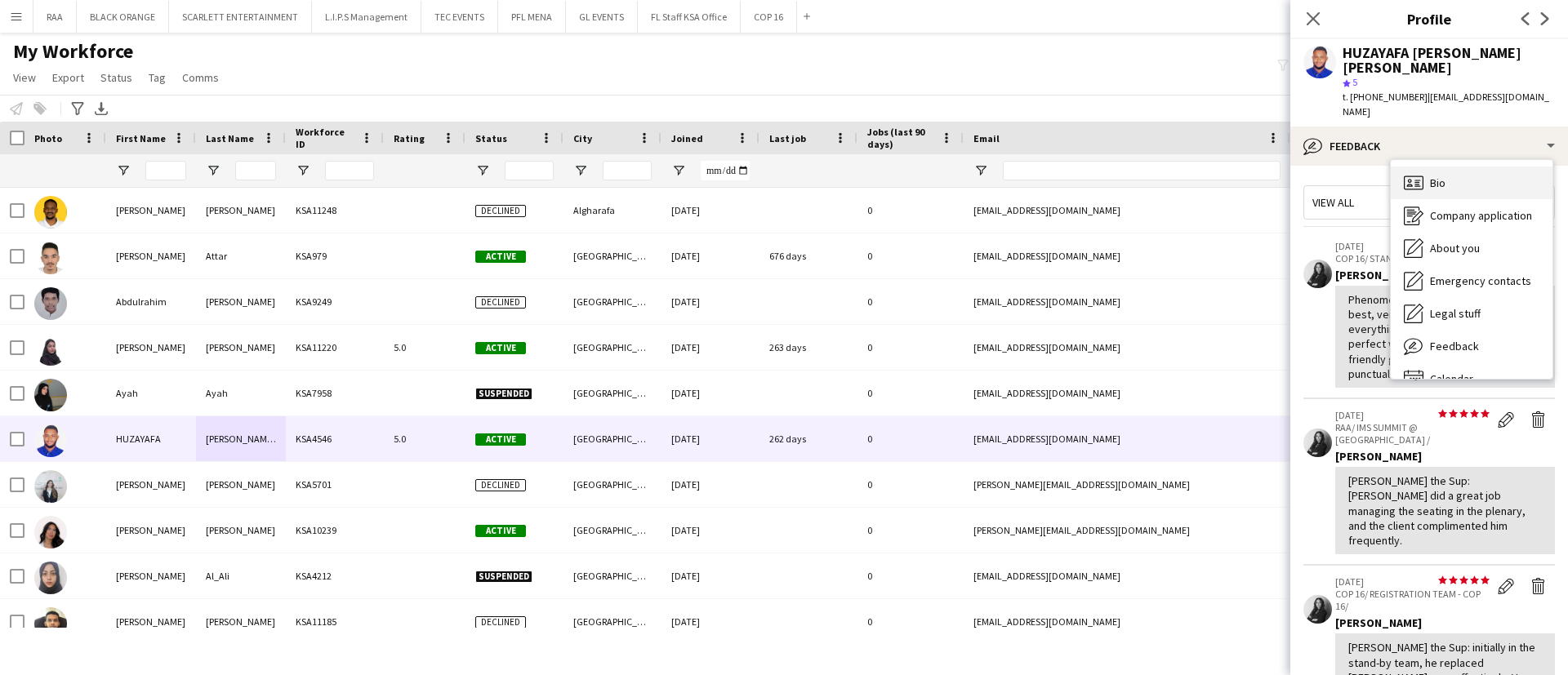
click at [1461, 168] on div "Bio Bio" at bounding box center [1471, 182] width 161 height 33
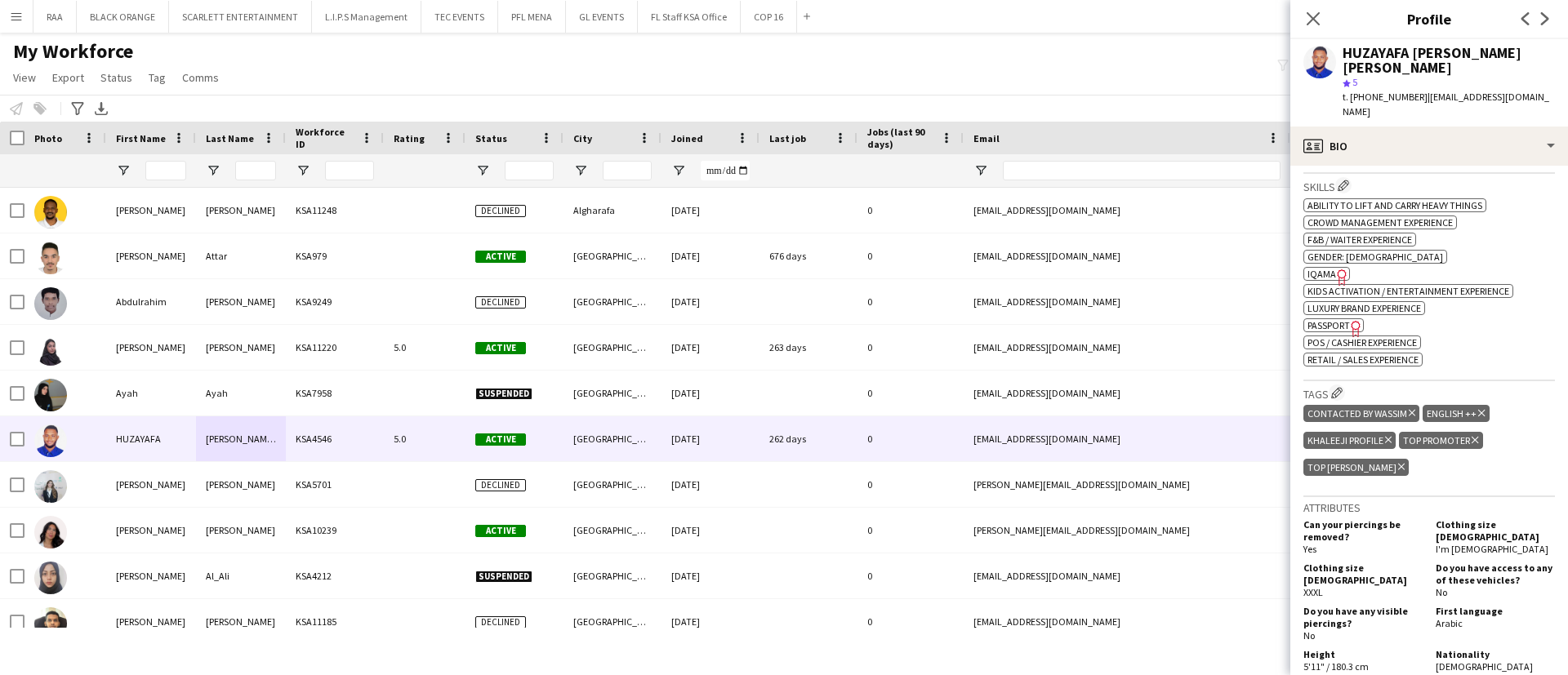
scroll to position [585, 0]
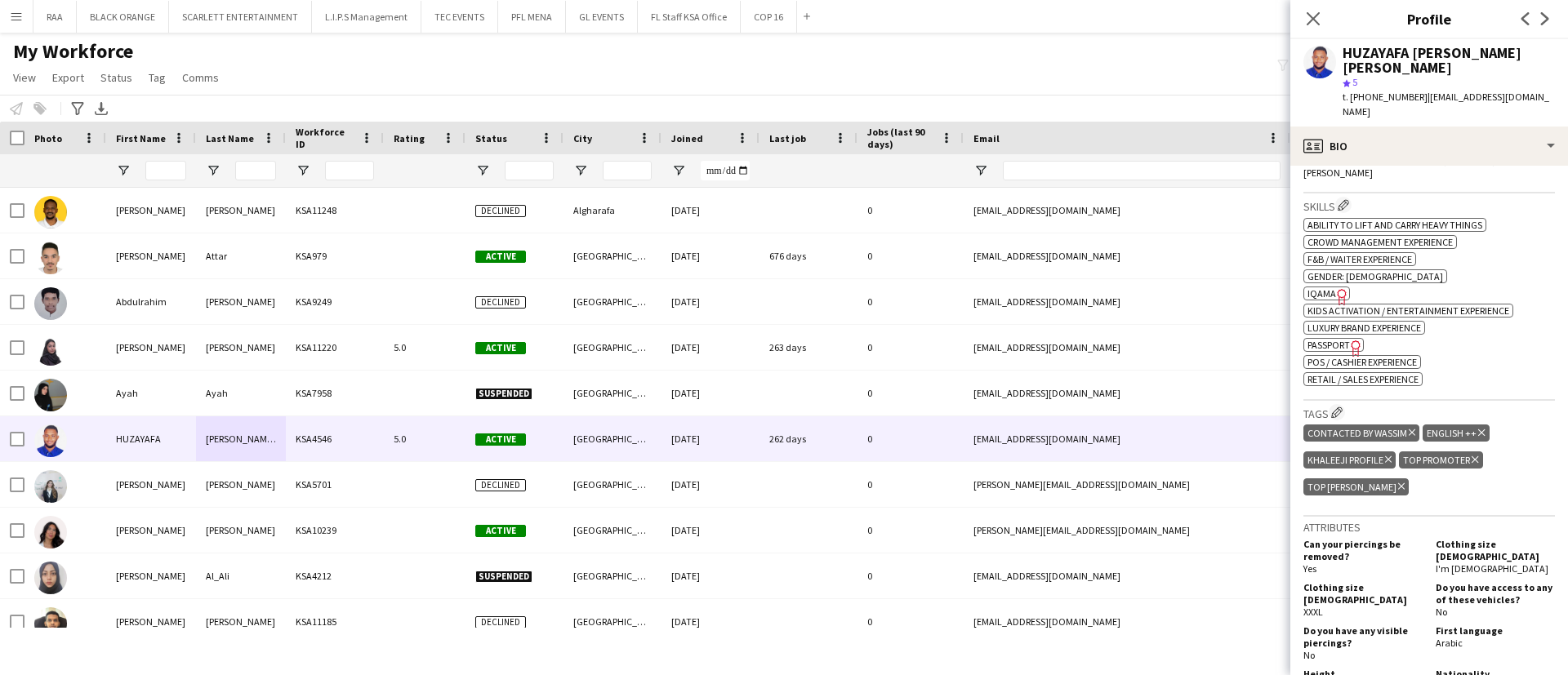
click at [1329, 288] on span "IQAMA" at bounding box center [1321, 294] width 28 height 13
